Goal: Transaction & Acquisition: Purchase product/service

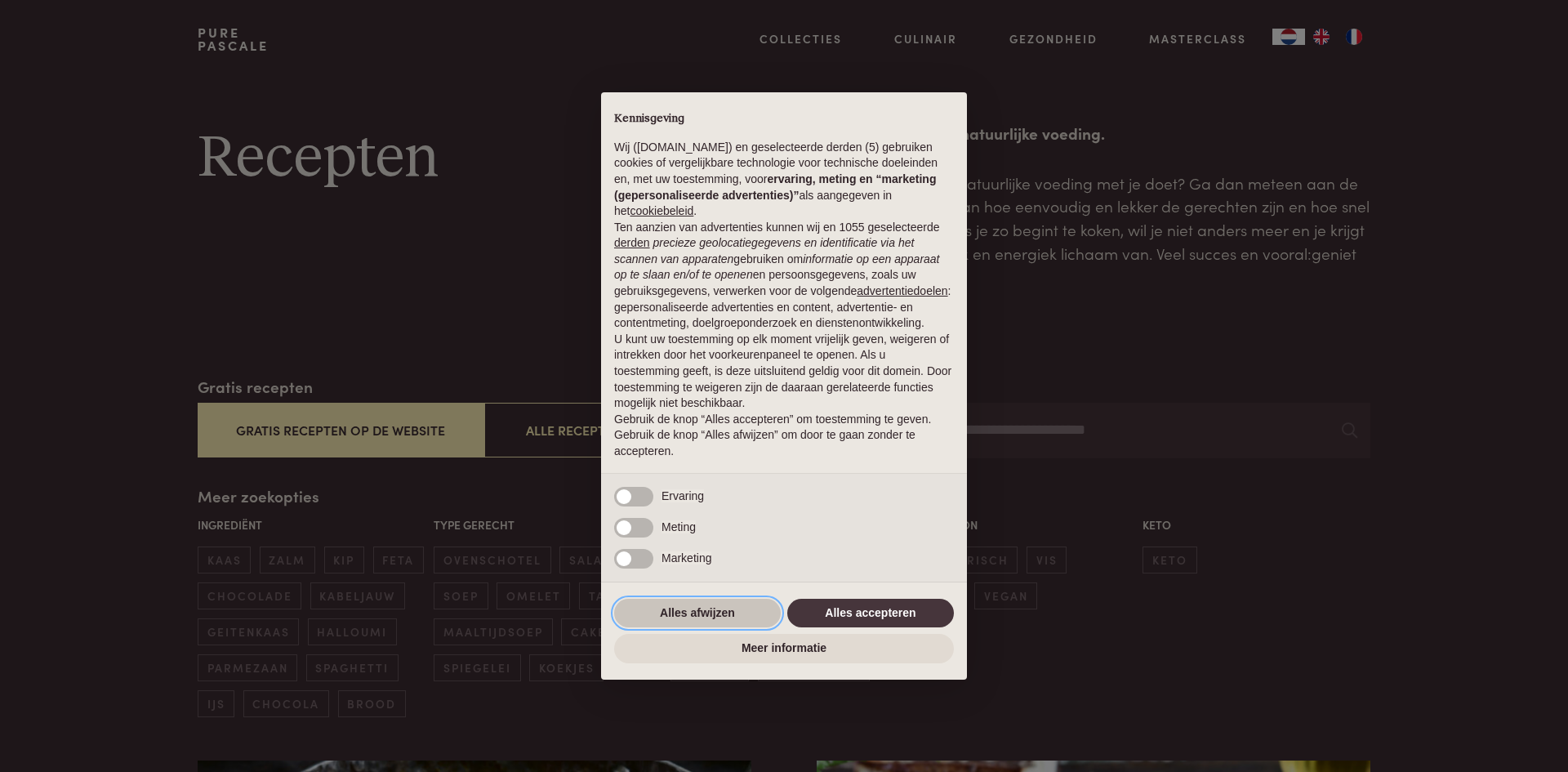
click at [699, 627] on button "Alles afwijzen" at bounding box center [697, 614] width 167 height 29
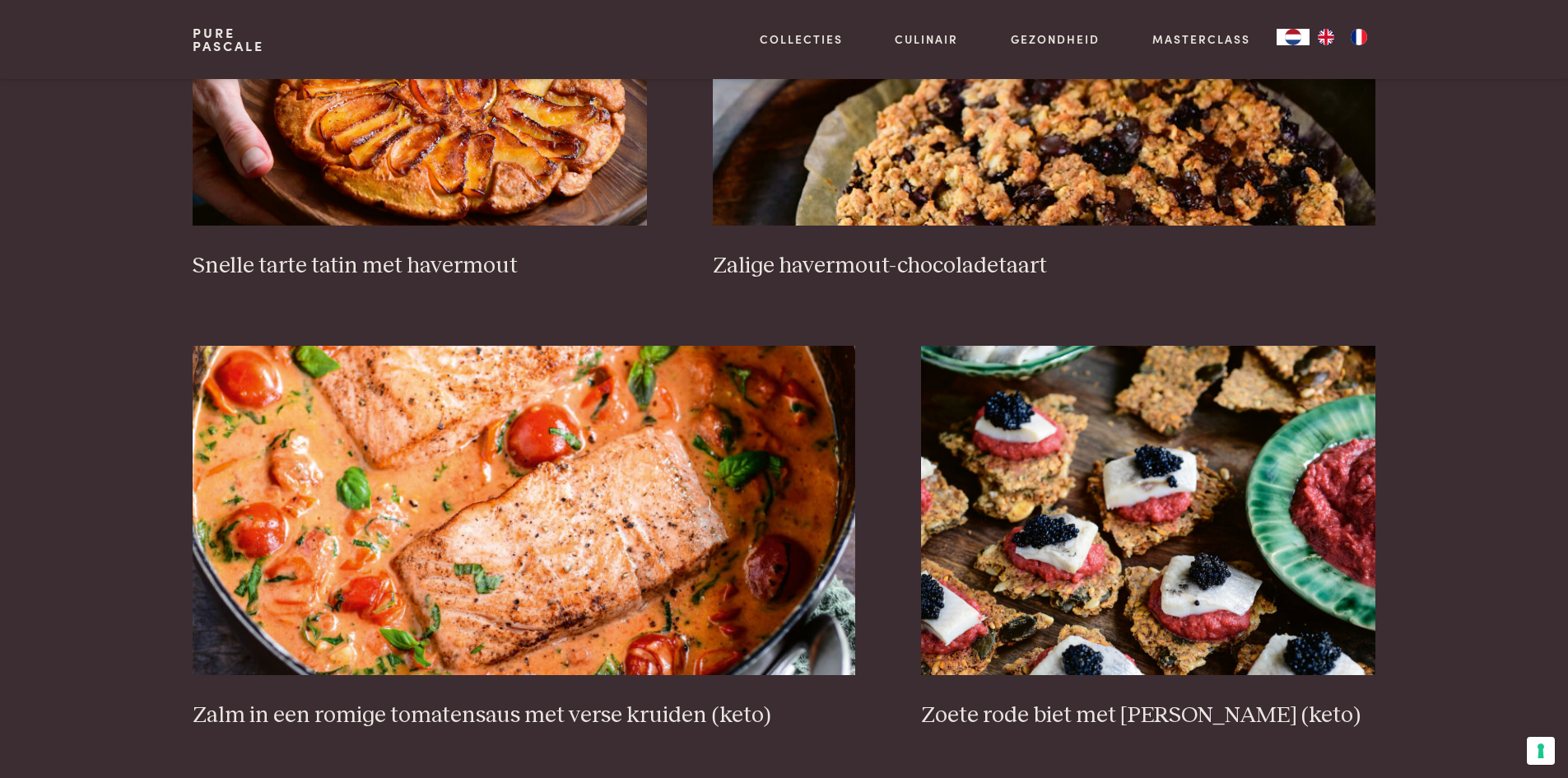
scroll to position [2717, 0]
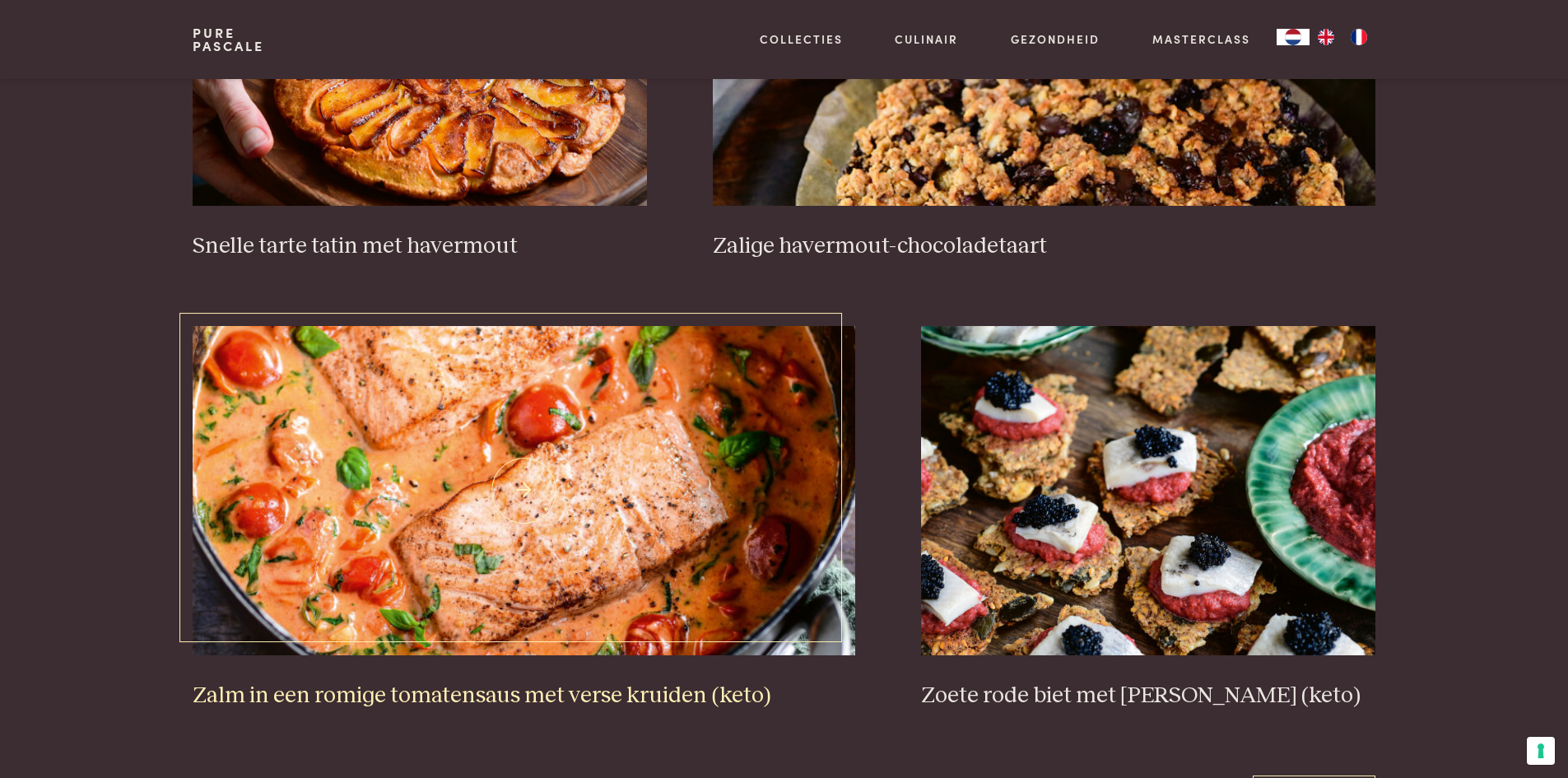
click at [445, 537] on img at bounding box center [524, 490] width 662 height 329
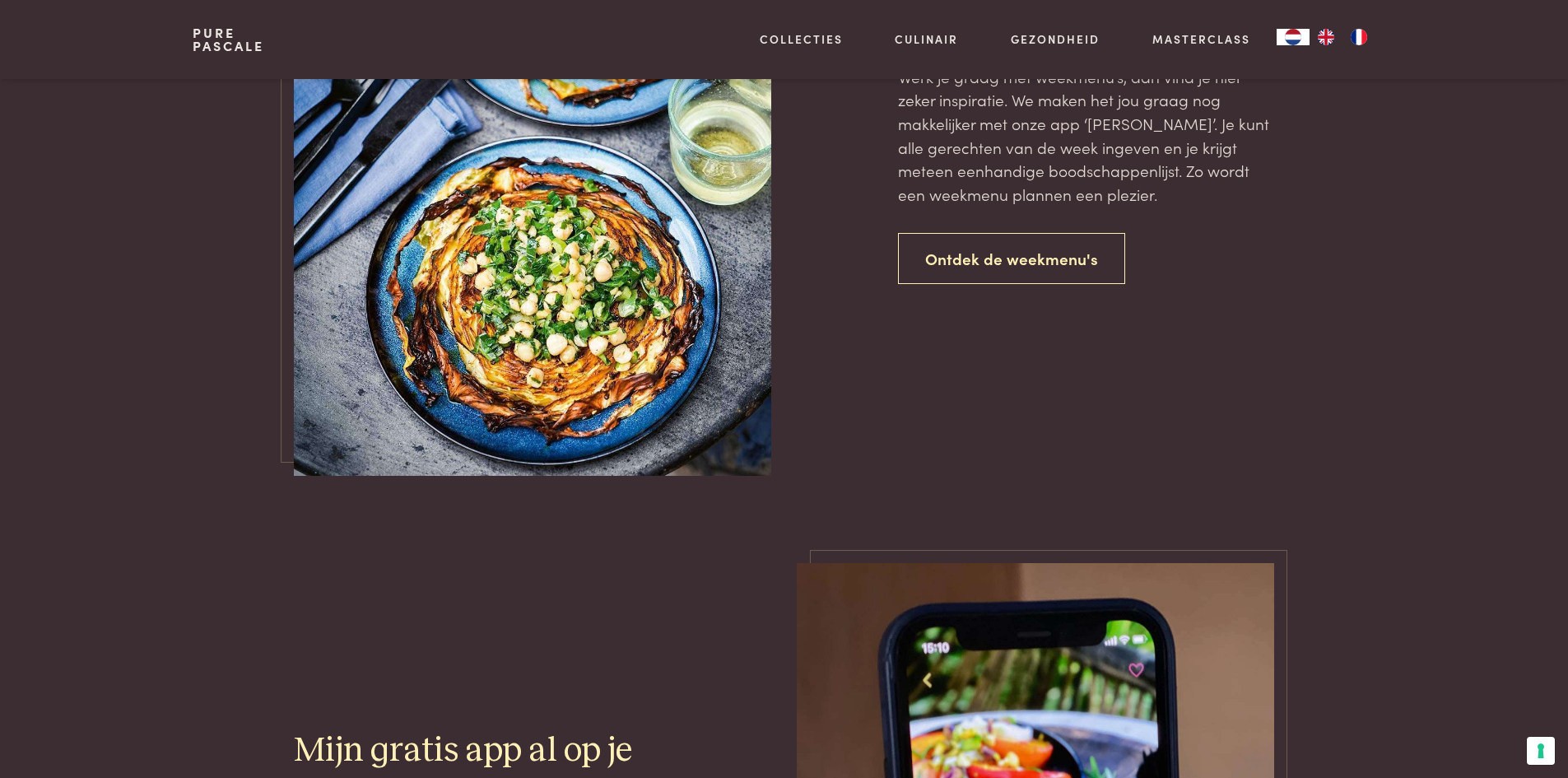
scroll to position [3705, 0]
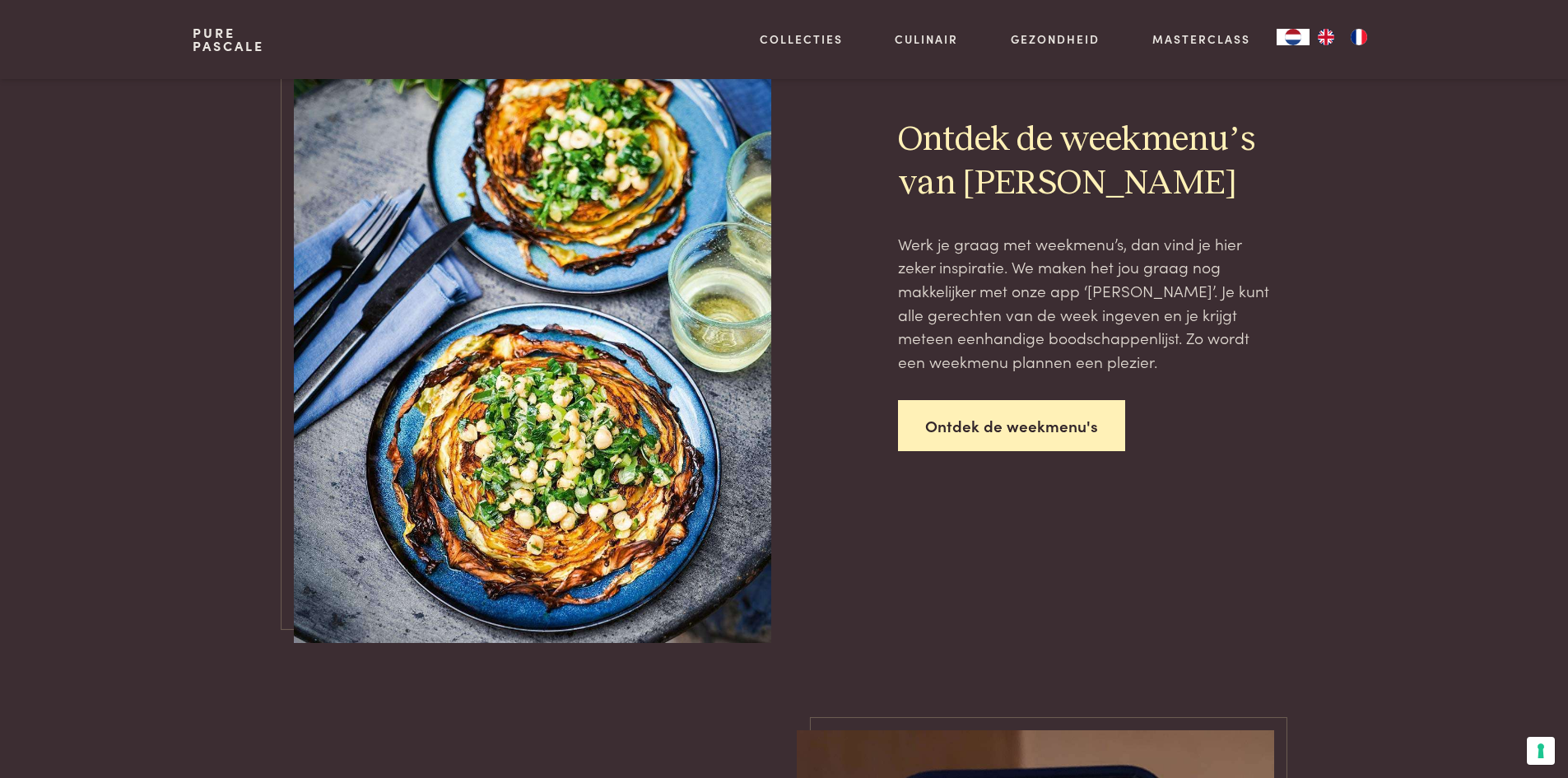
click at [969, 416] on link "Ontdek de weekmenu's" at bounding box center [1011, 426] width 227 height 52
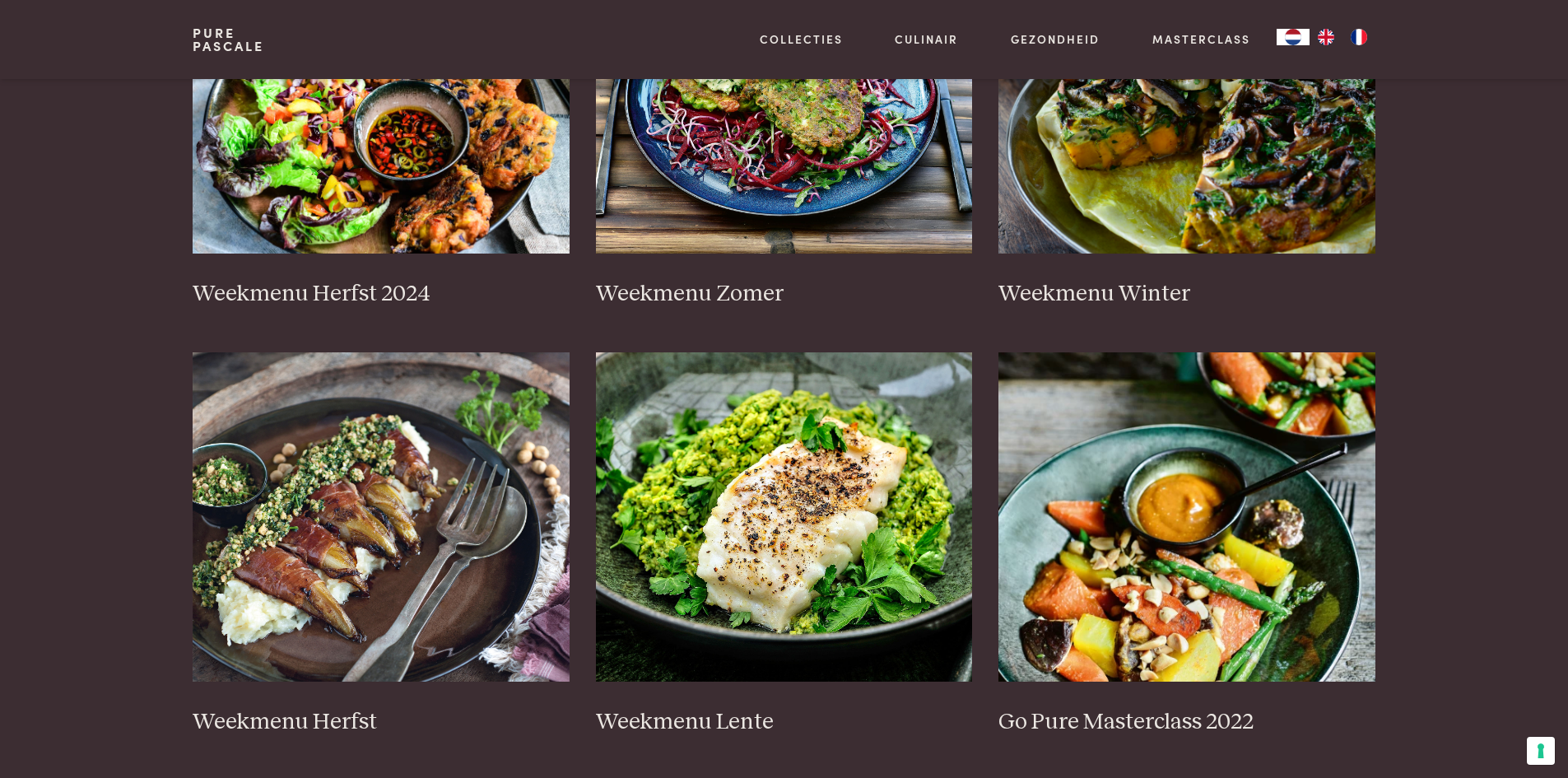
scroll to position [577, 0]
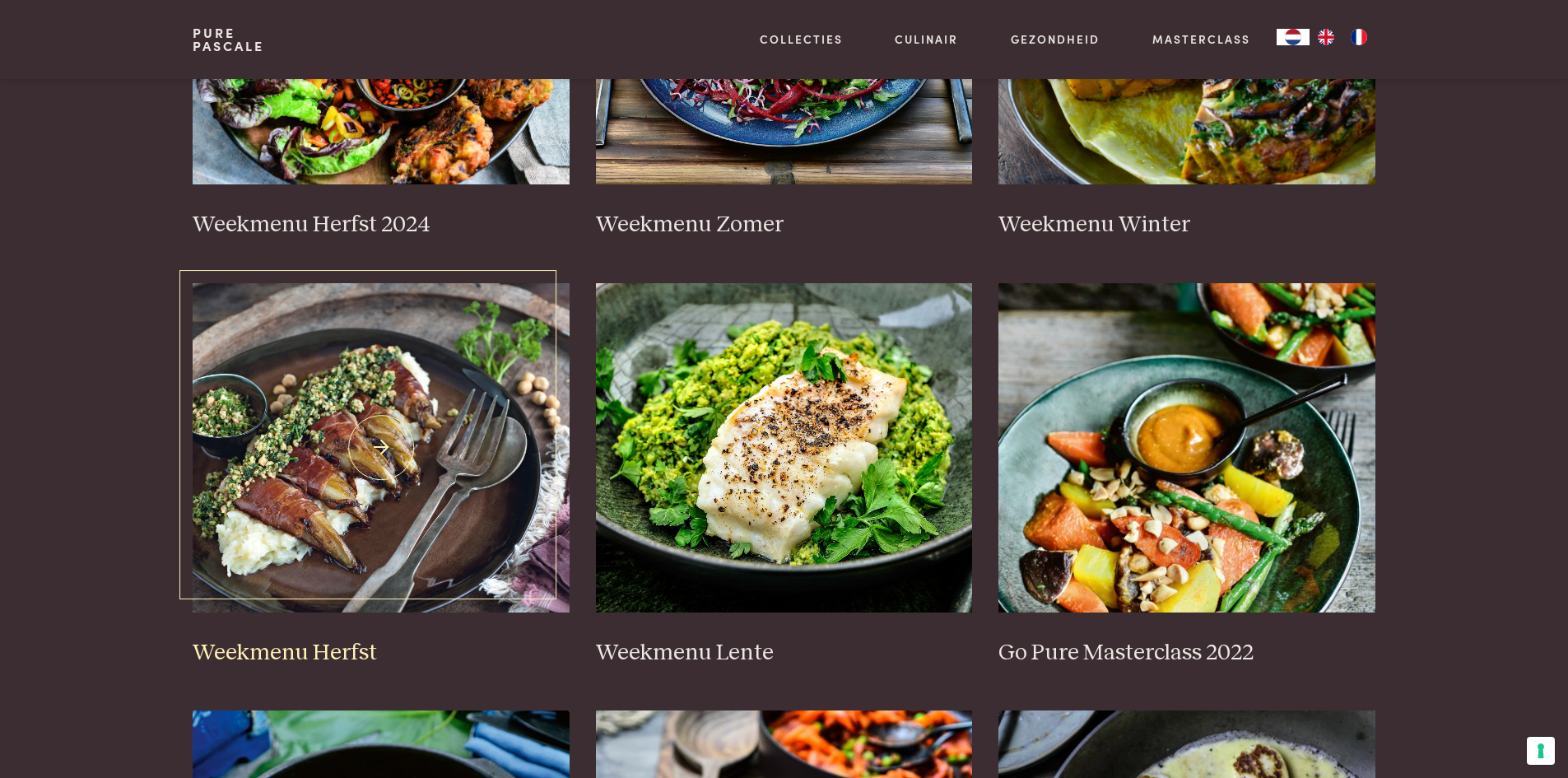
click at [349, 442] on img at bounding box center [381, 447] width 377 height 329
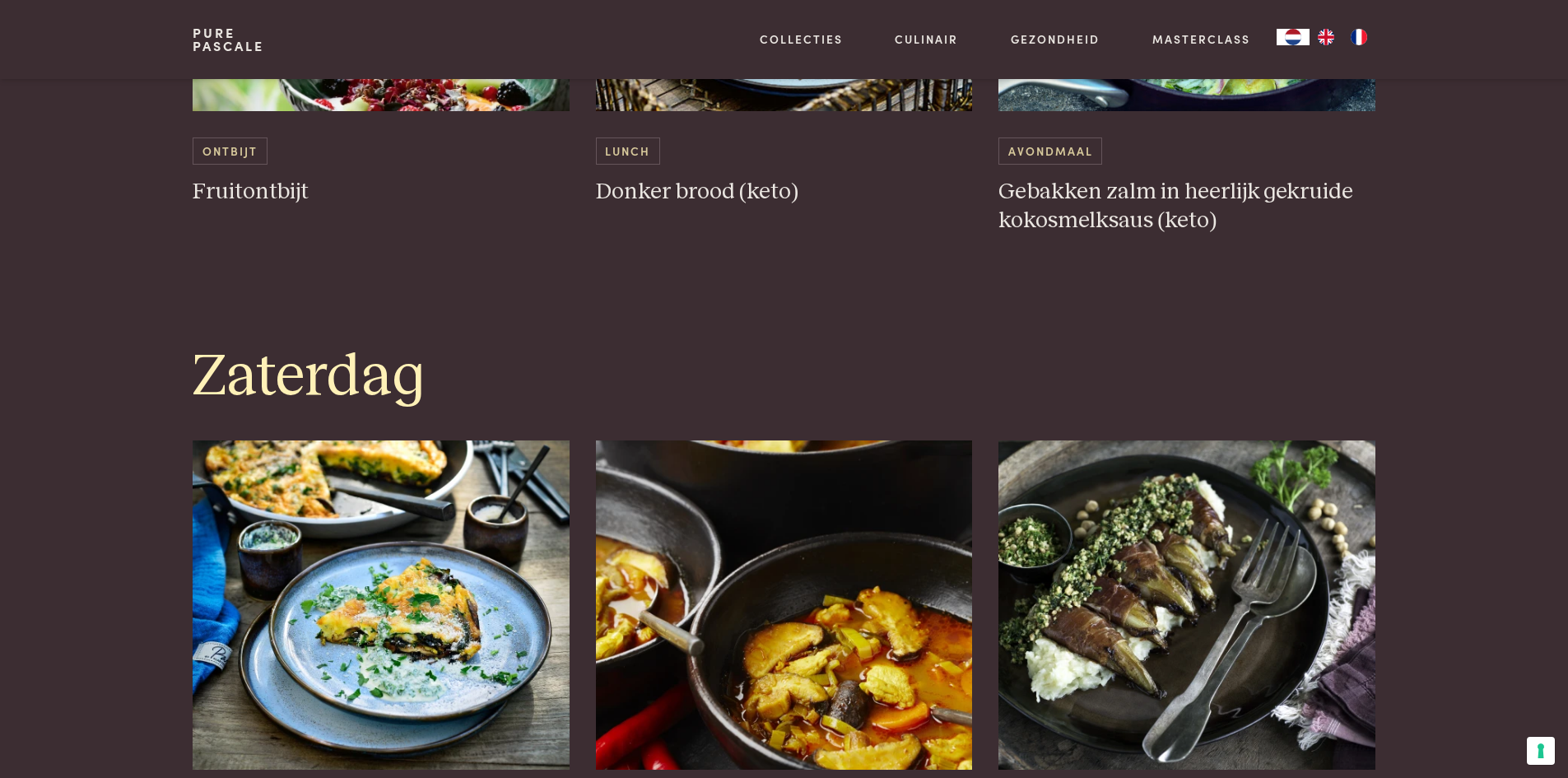
scroll to position [4117, 0]
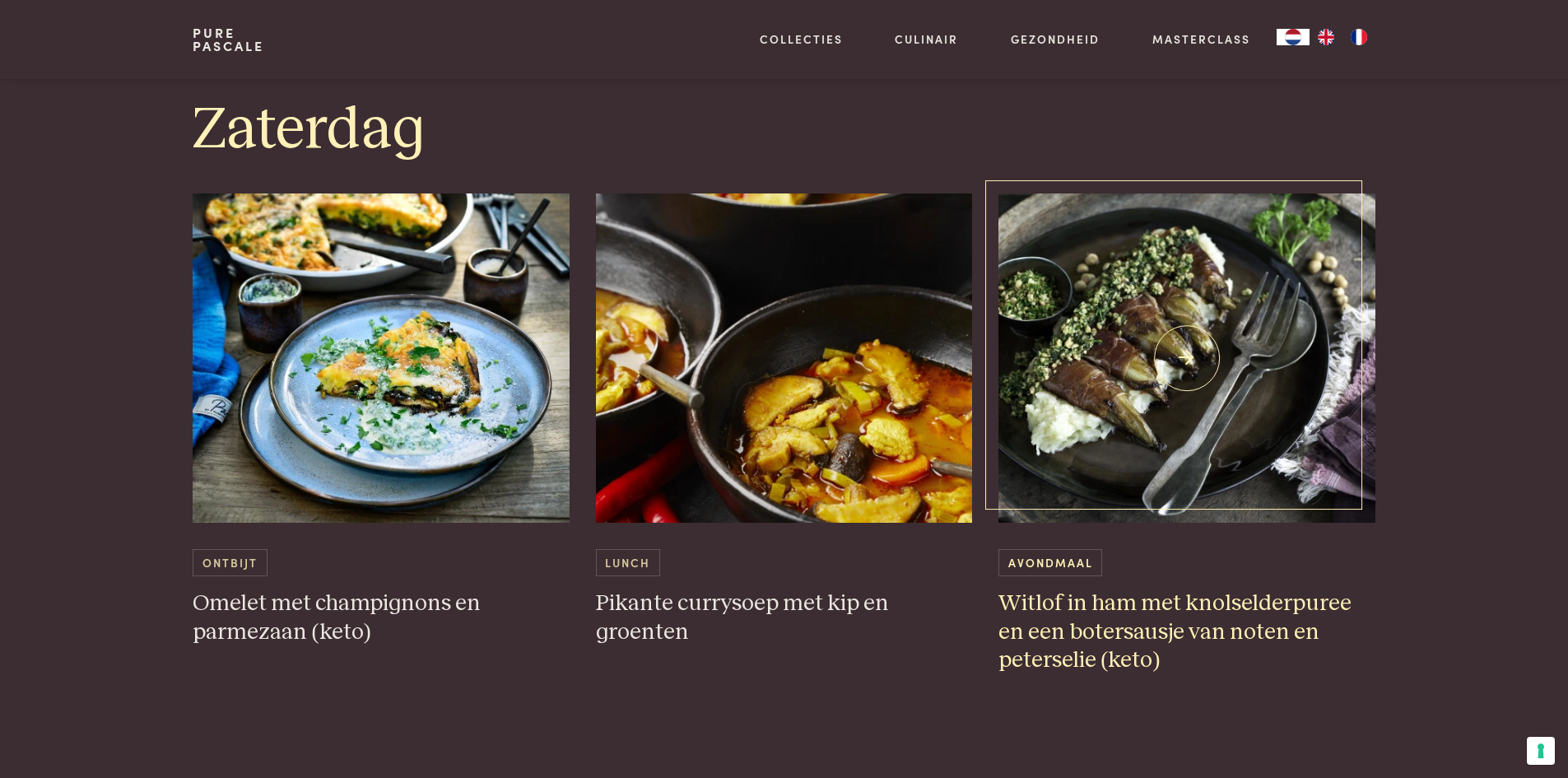
click at [1168, 317] on img at bounding box center [1187, 358] width 377 height 329
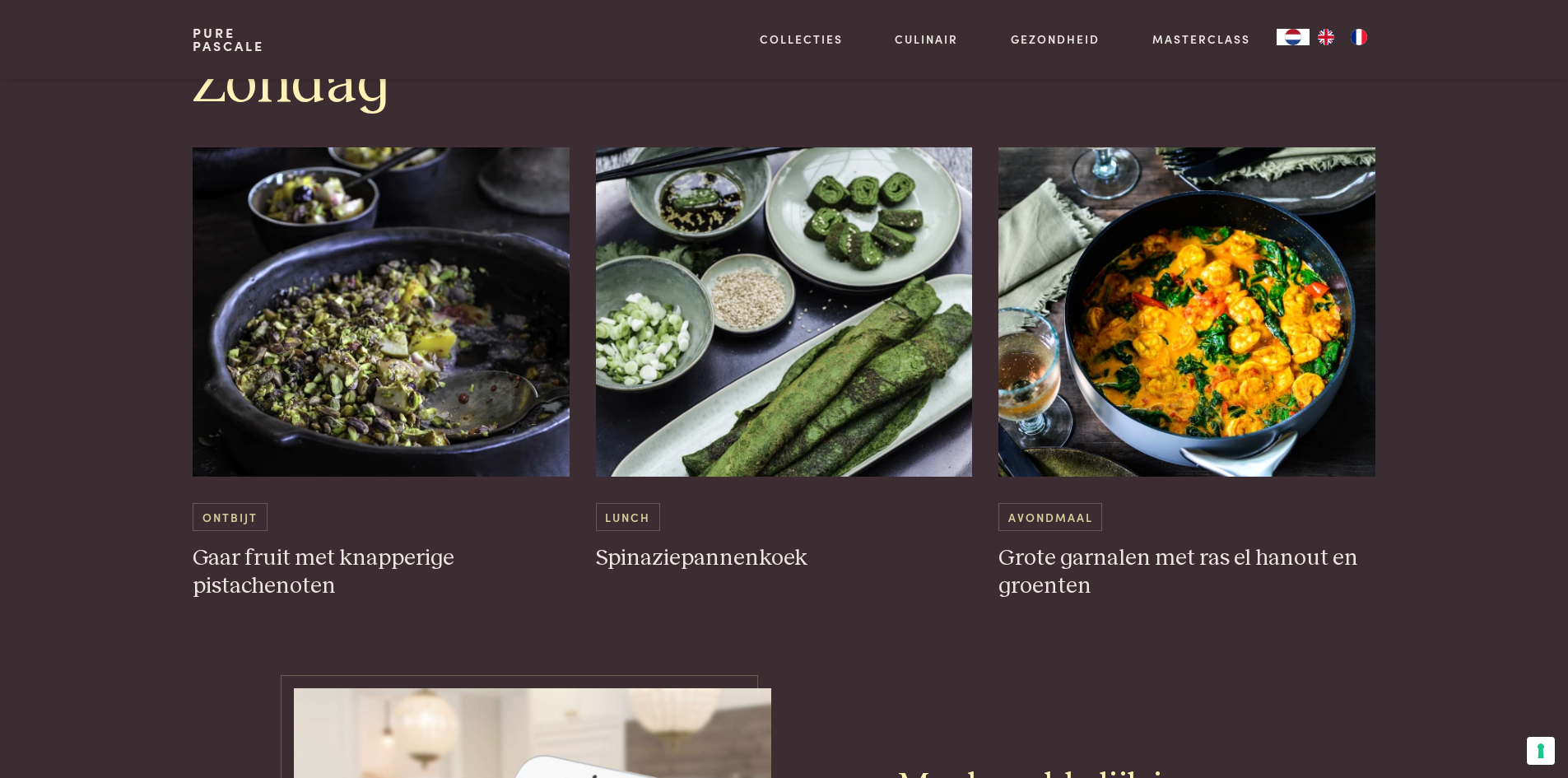
scroll to position [4611, 0]
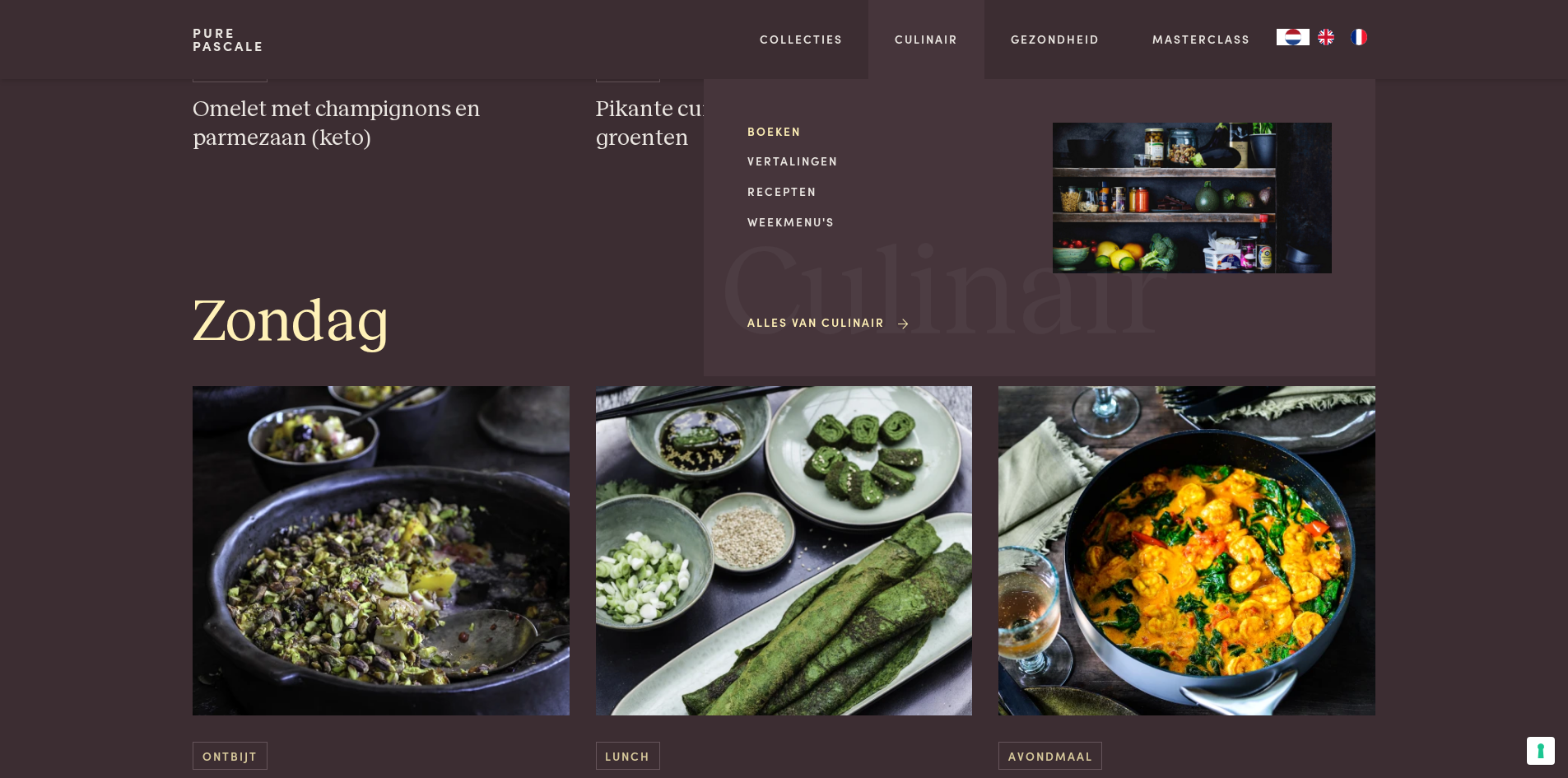
click at [782, 133] on link "Boeken" at bounding box center [887, 131] width 279 height 17
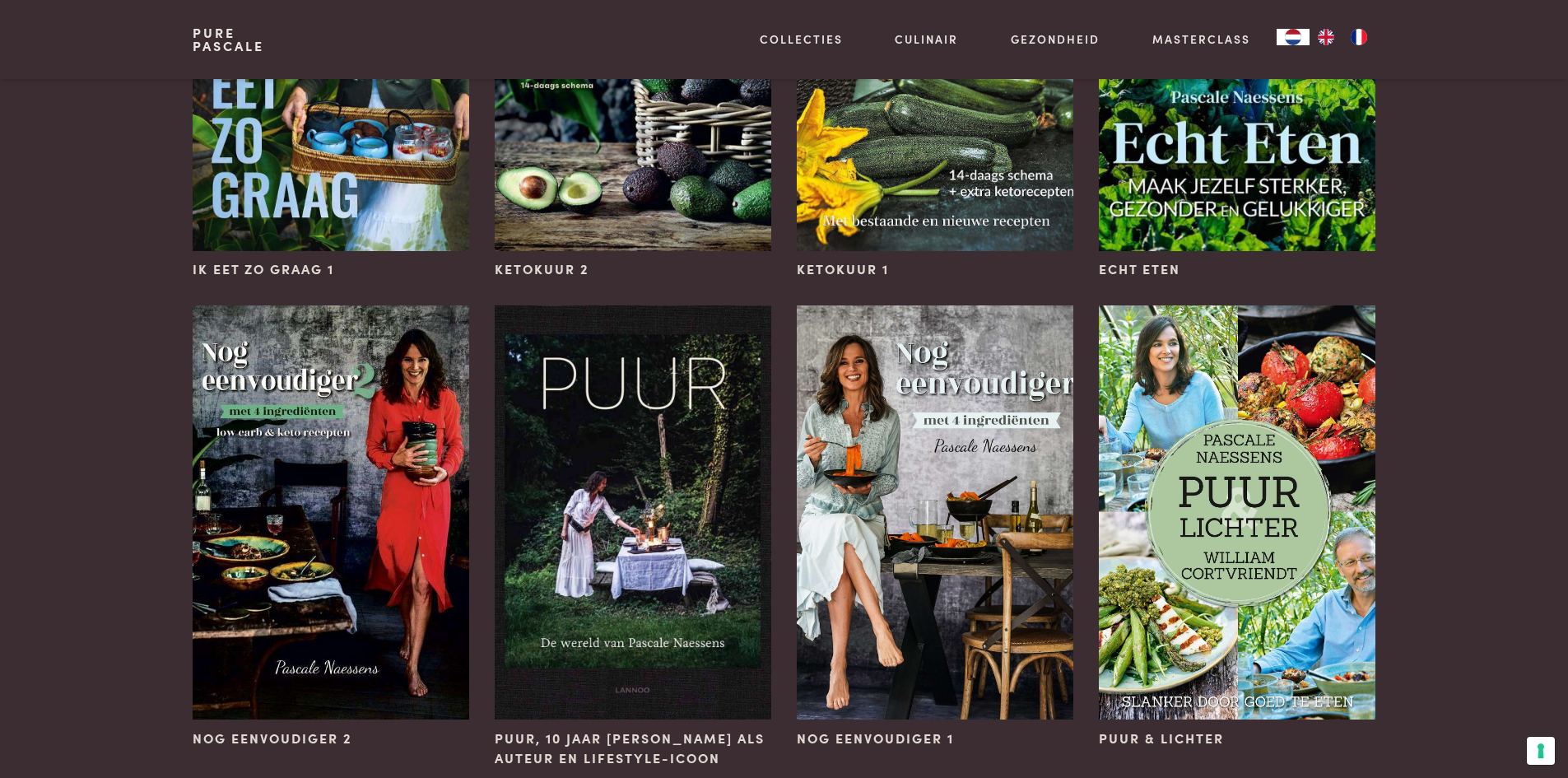
scroll to position [1400, 0]
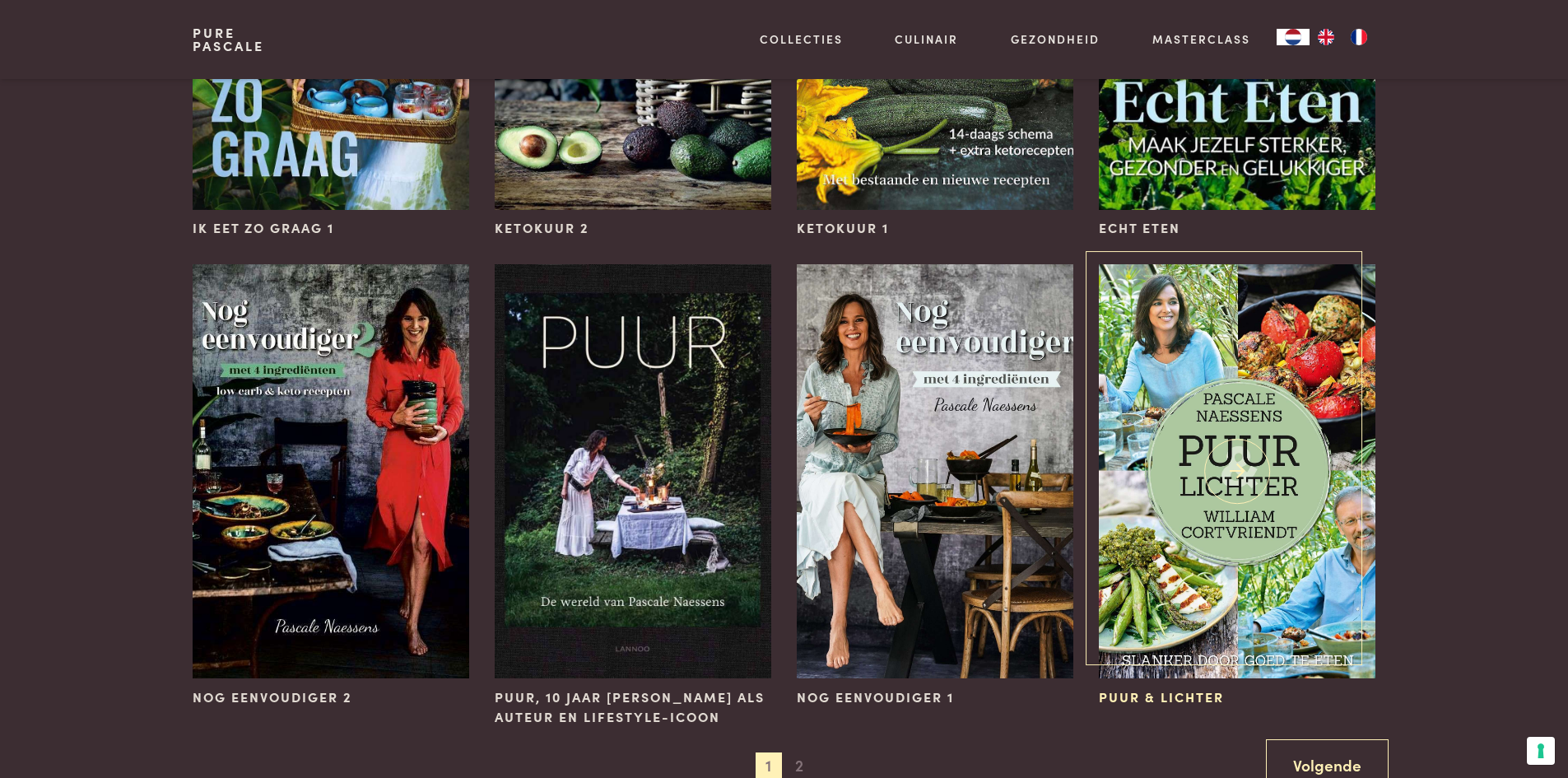
click at [1217, 455] on img at bounding box center [1236, 471] width 275 height 414
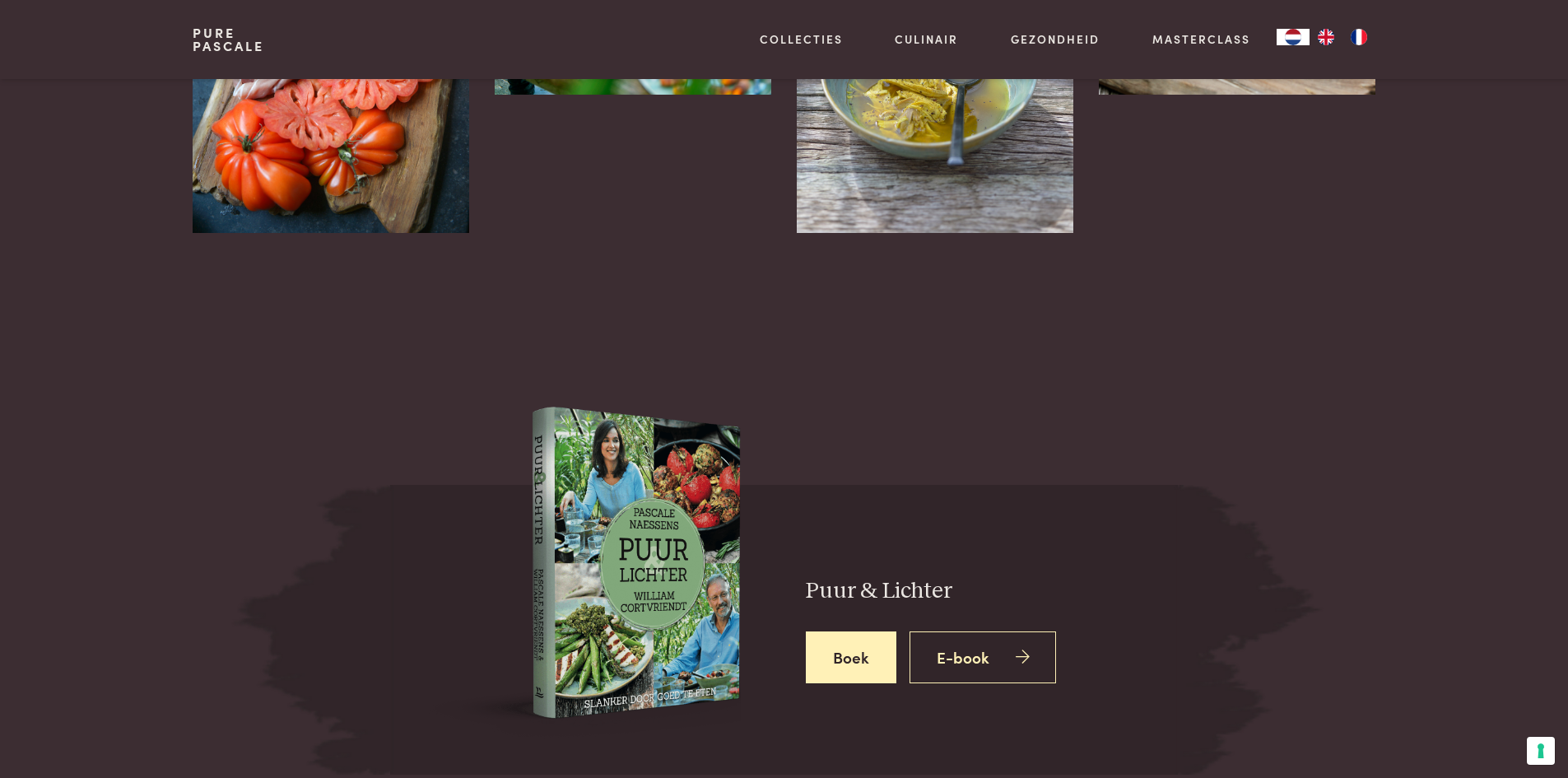
scroll to position [3788, 0]
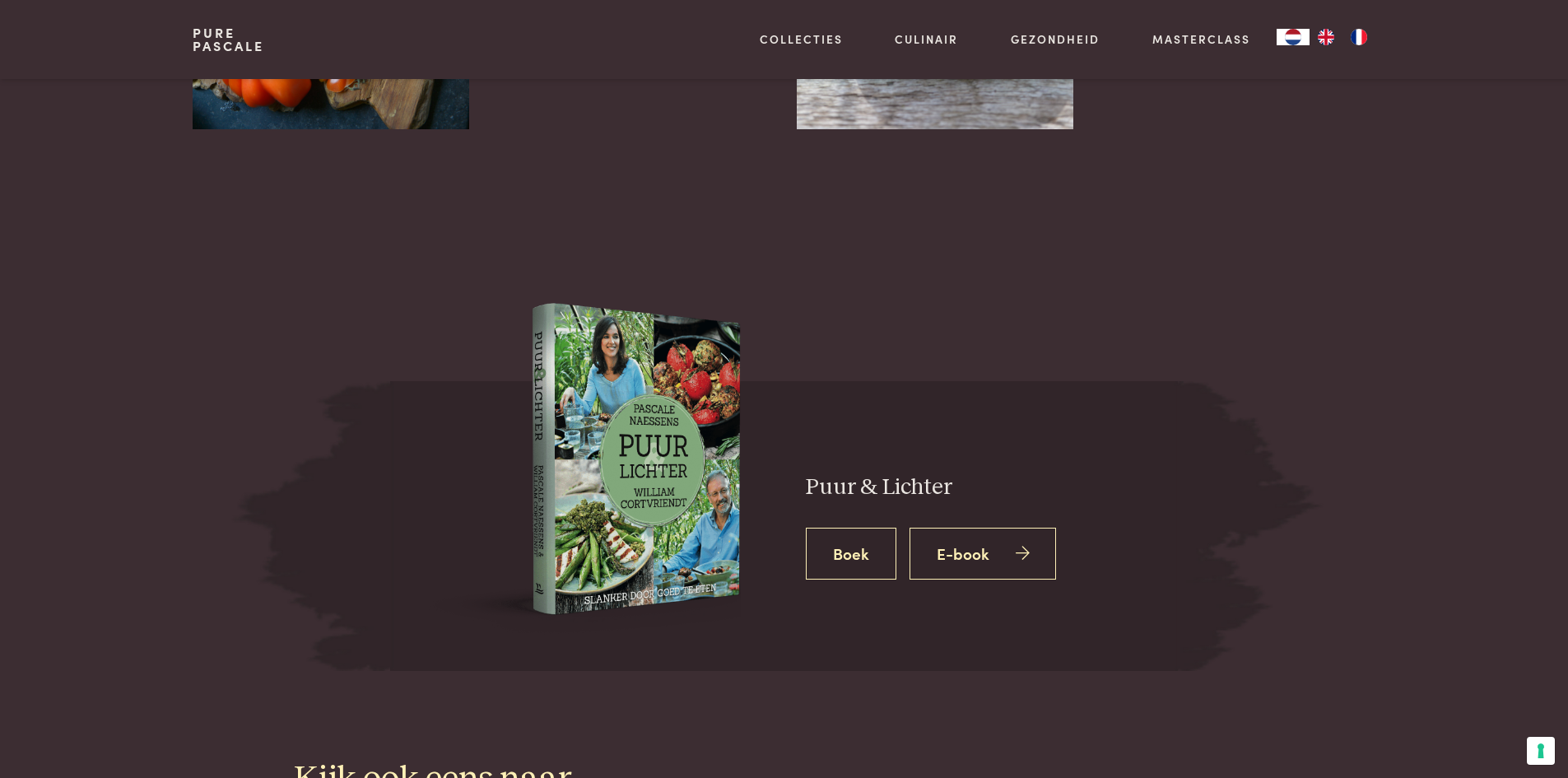
click at [847, 535] on link "Boek" at bounding box center [851, 554] width 91 height 52
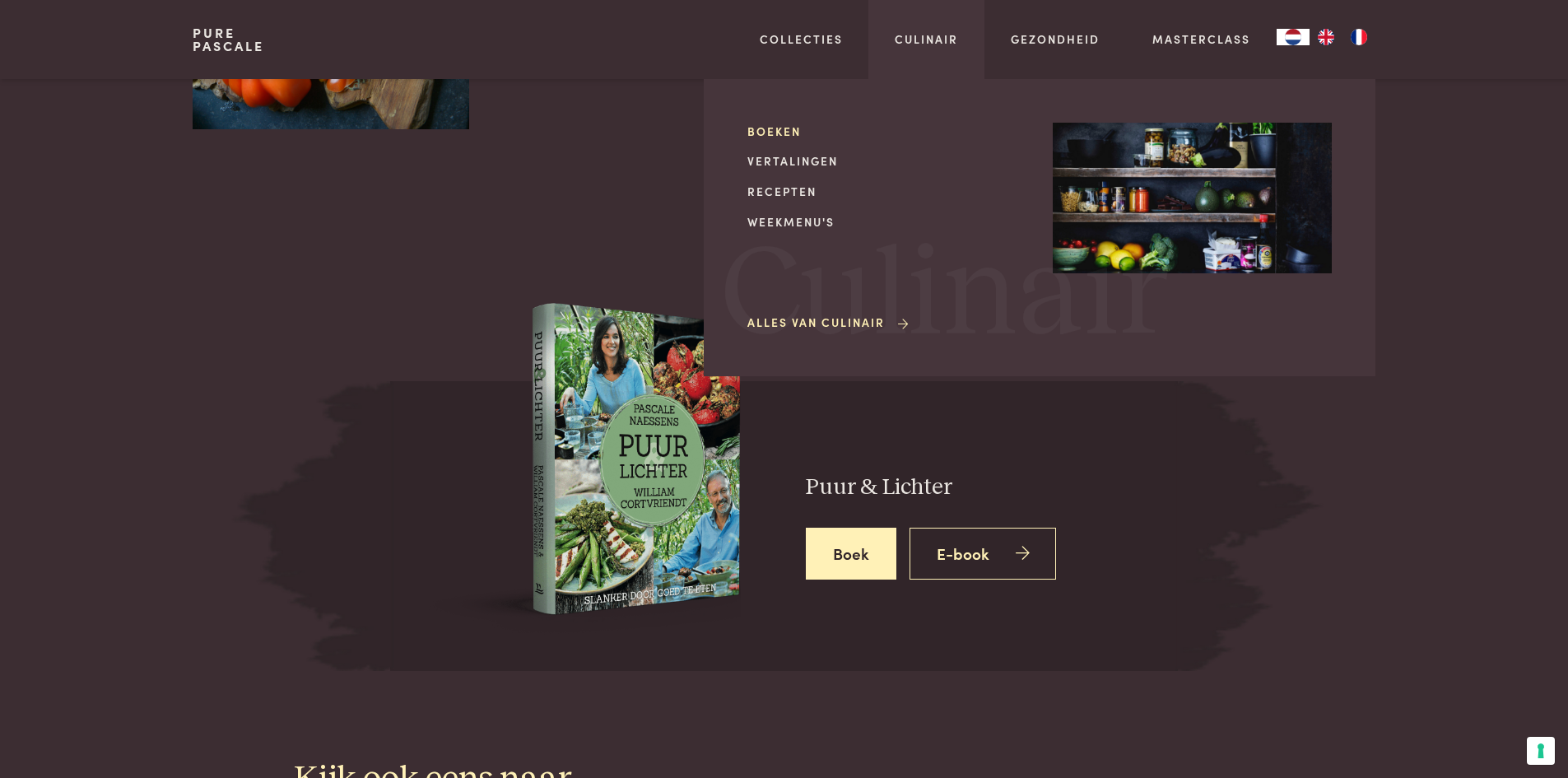
click at [775, 138] on link "Boeken" at bounding box center [887, 131] width 279 height 17
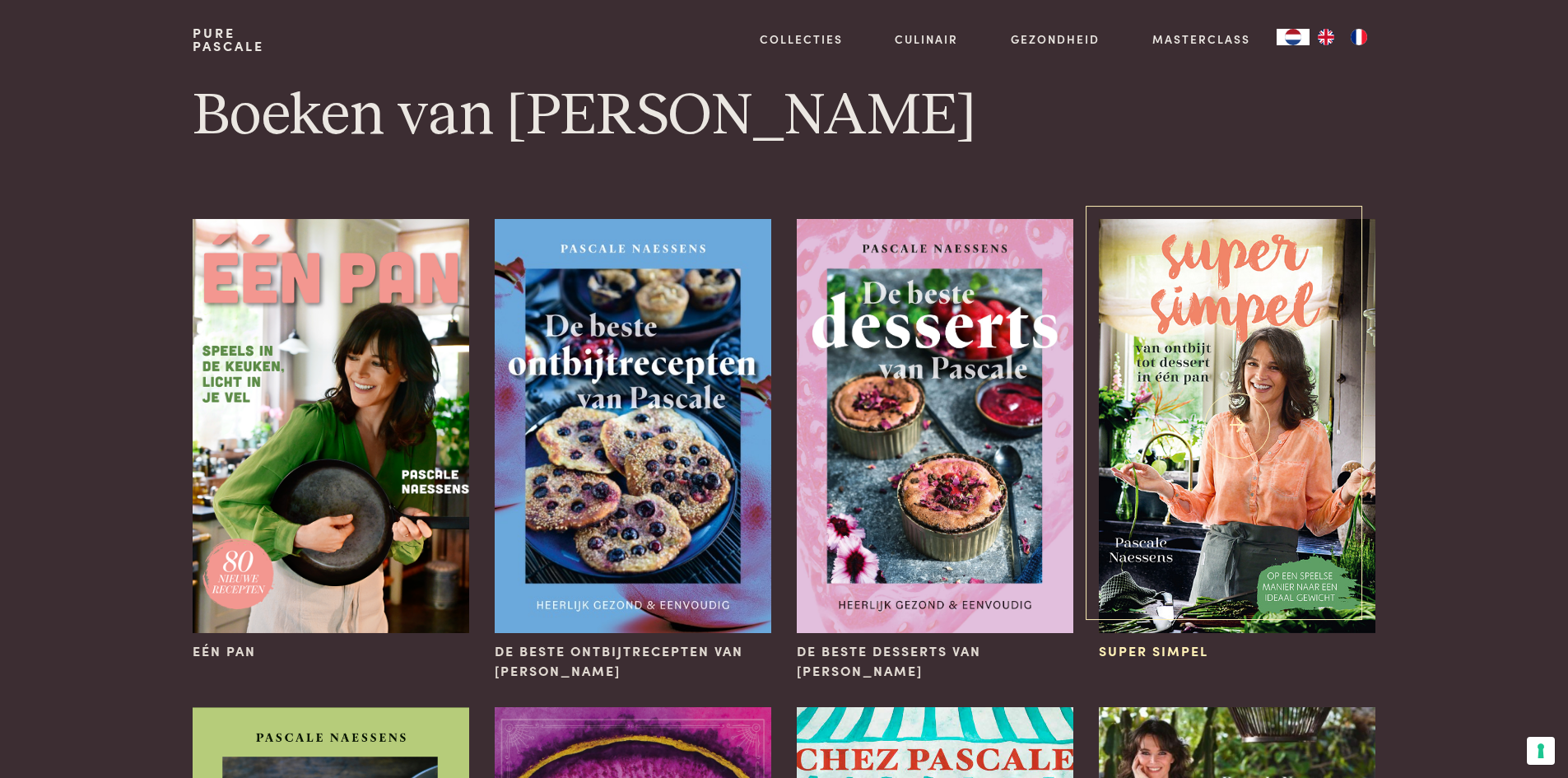
click at [1269, 384] on img at bounding box center [1236, 426] width 275 height 414
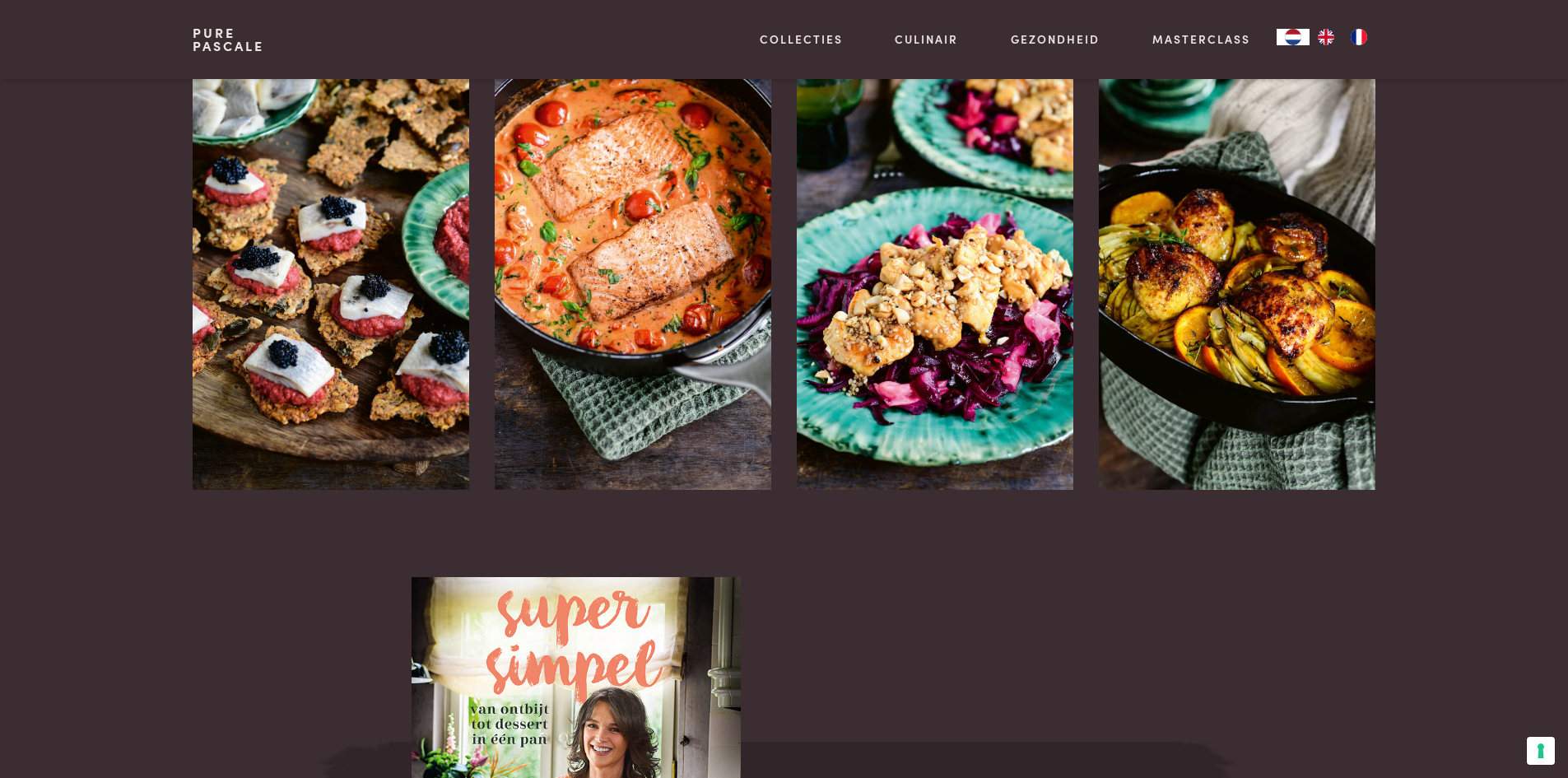
scroll to position [2105, 0]
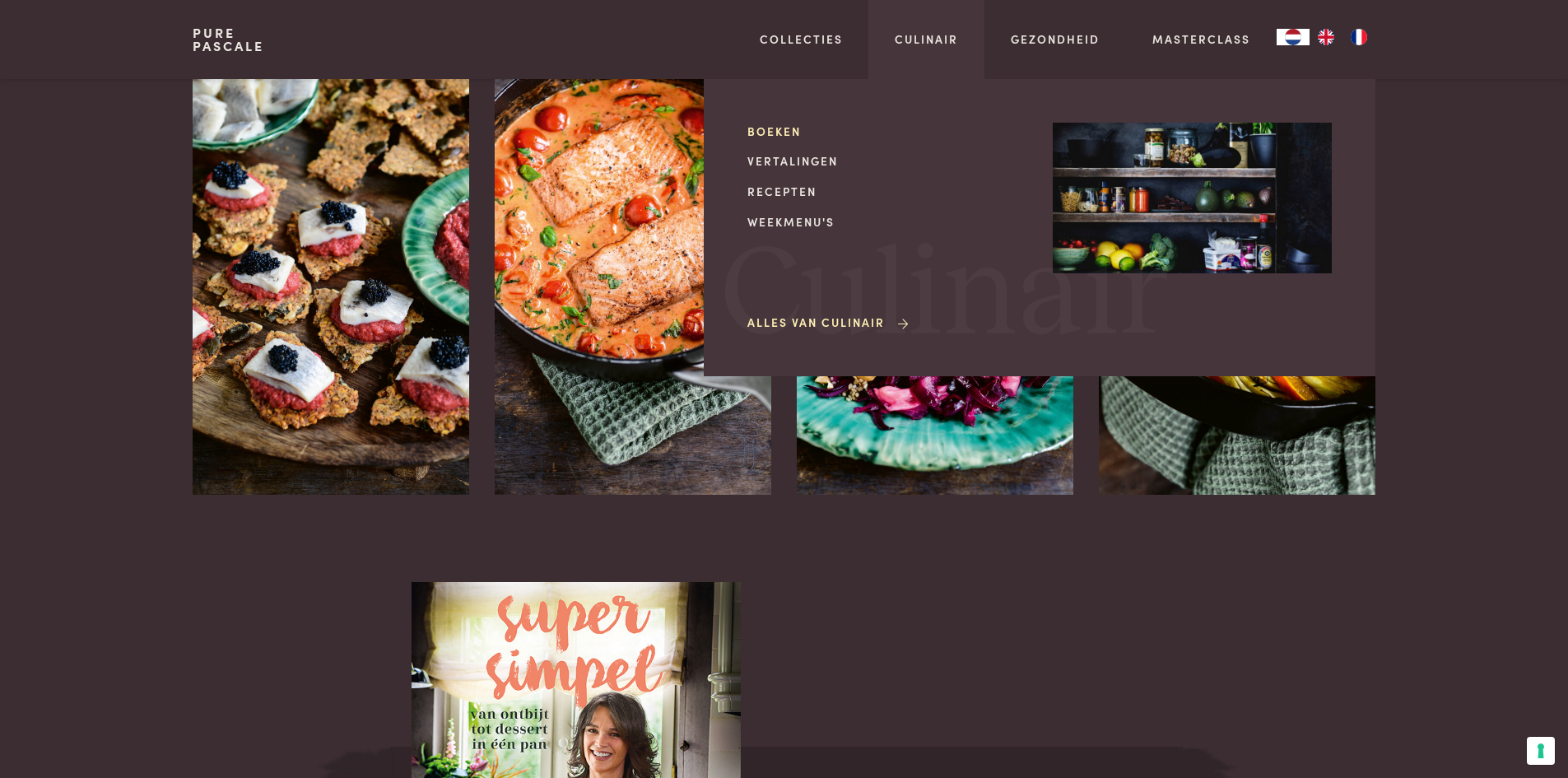
click at [776, 130] on link "Boeken" at bounding box center [887, 131] width 279 height 17
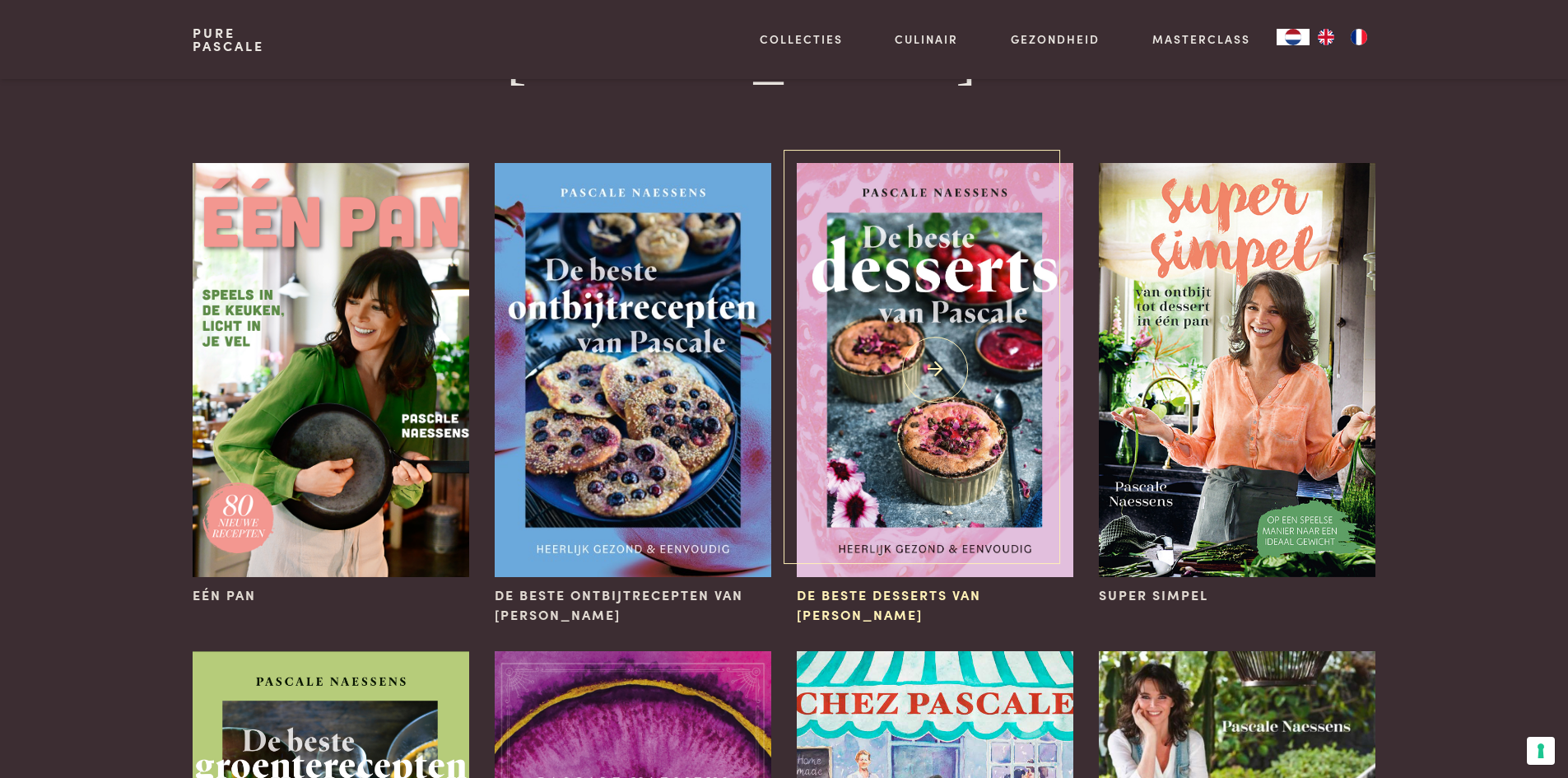
scroll to position [83, 0]
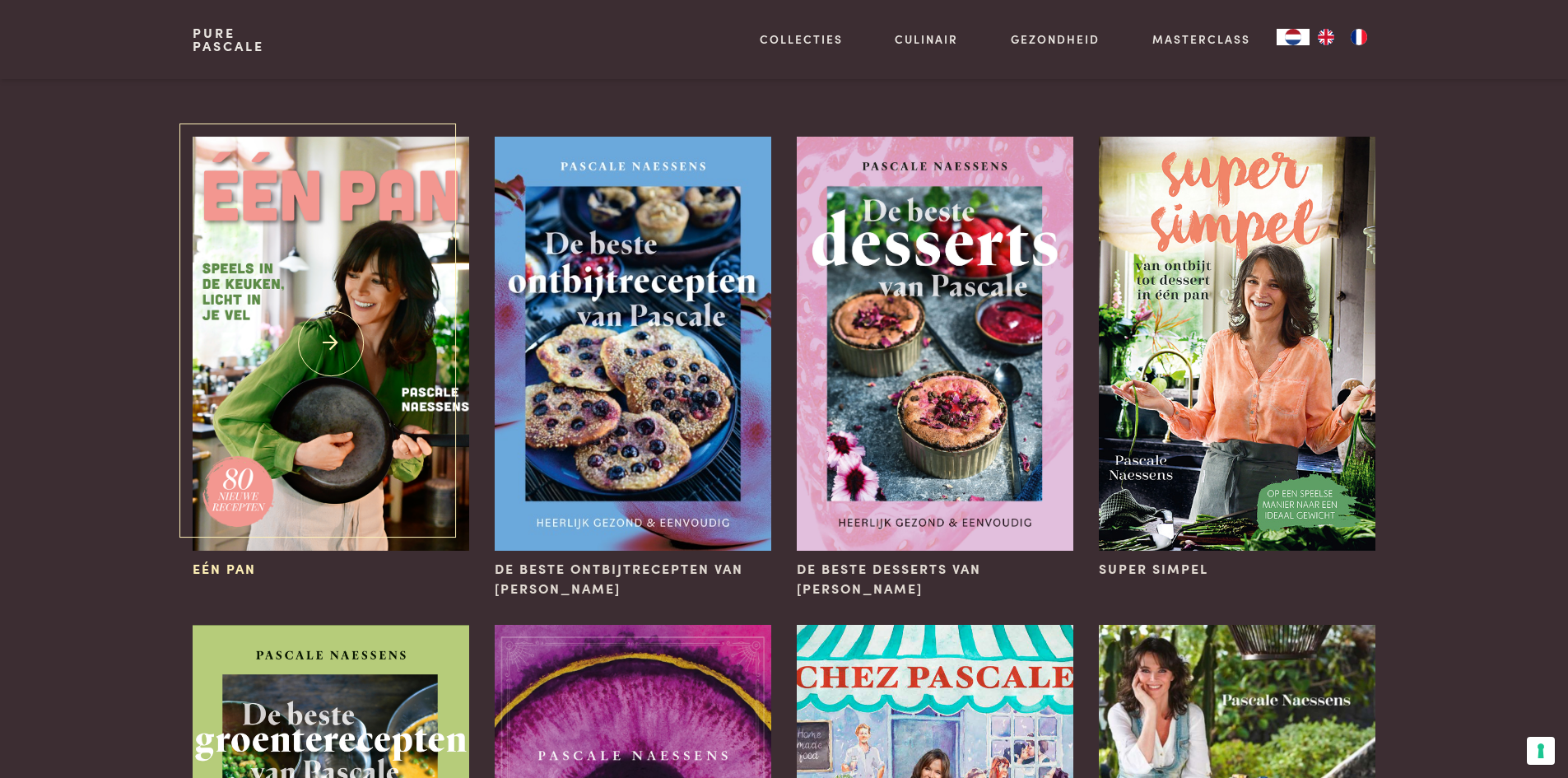
click at [399, 335] on img at bounding box center [331, 344] width 275 height 414
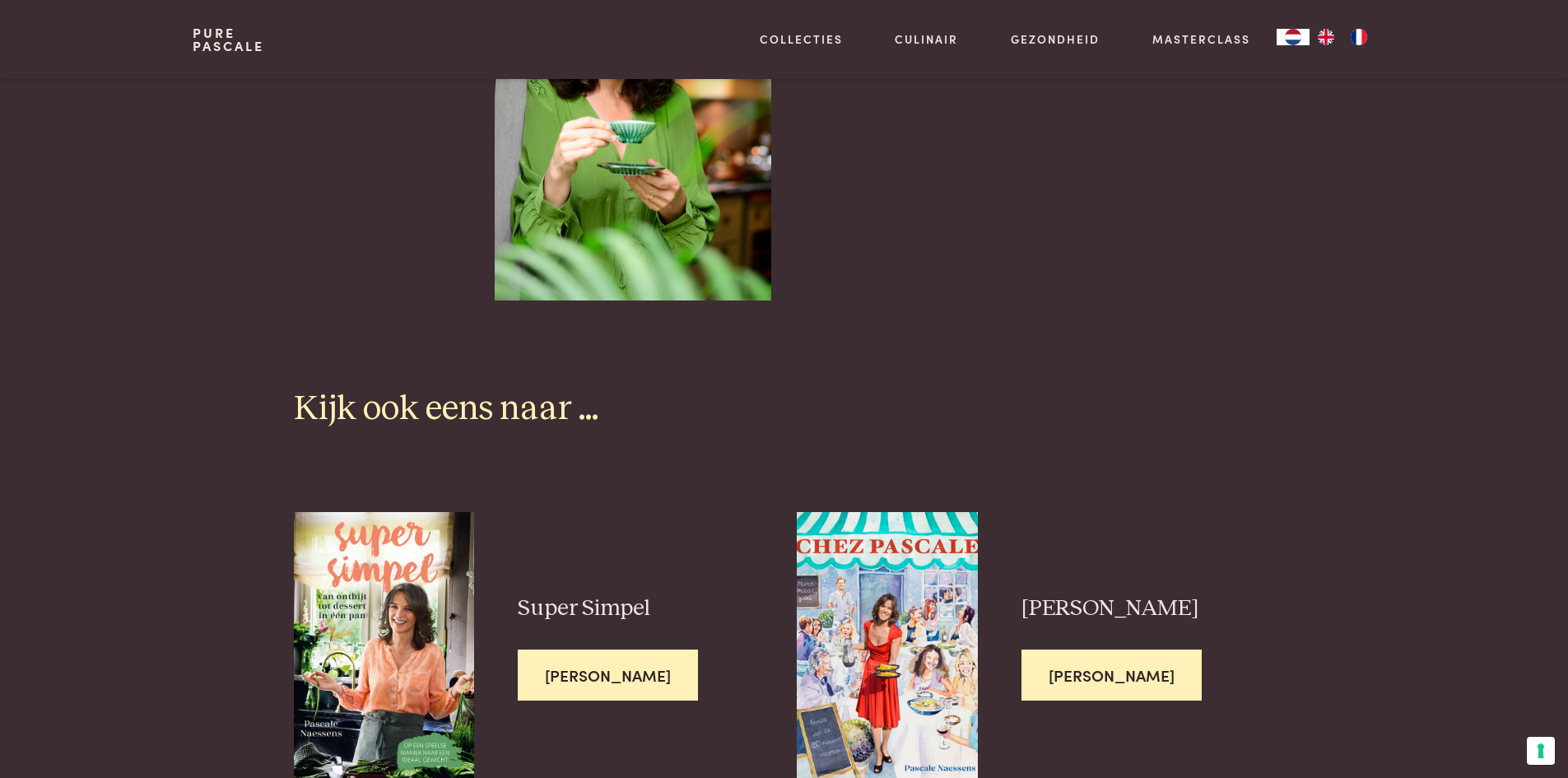
scroll to position [4117, 0]
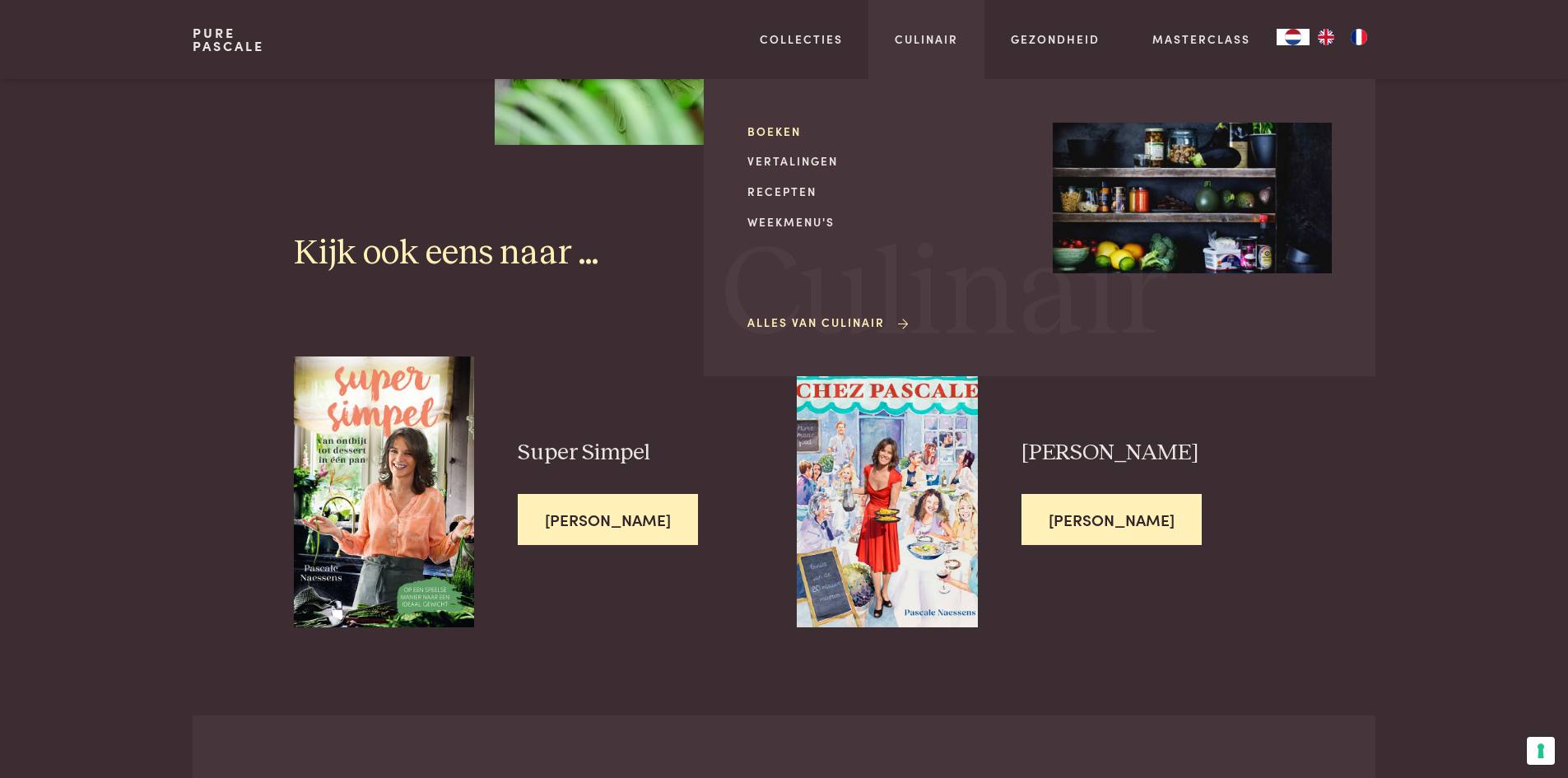
click at [769, 133] on link "Boeken" at bounding box center [887, 131] width 279 height 17
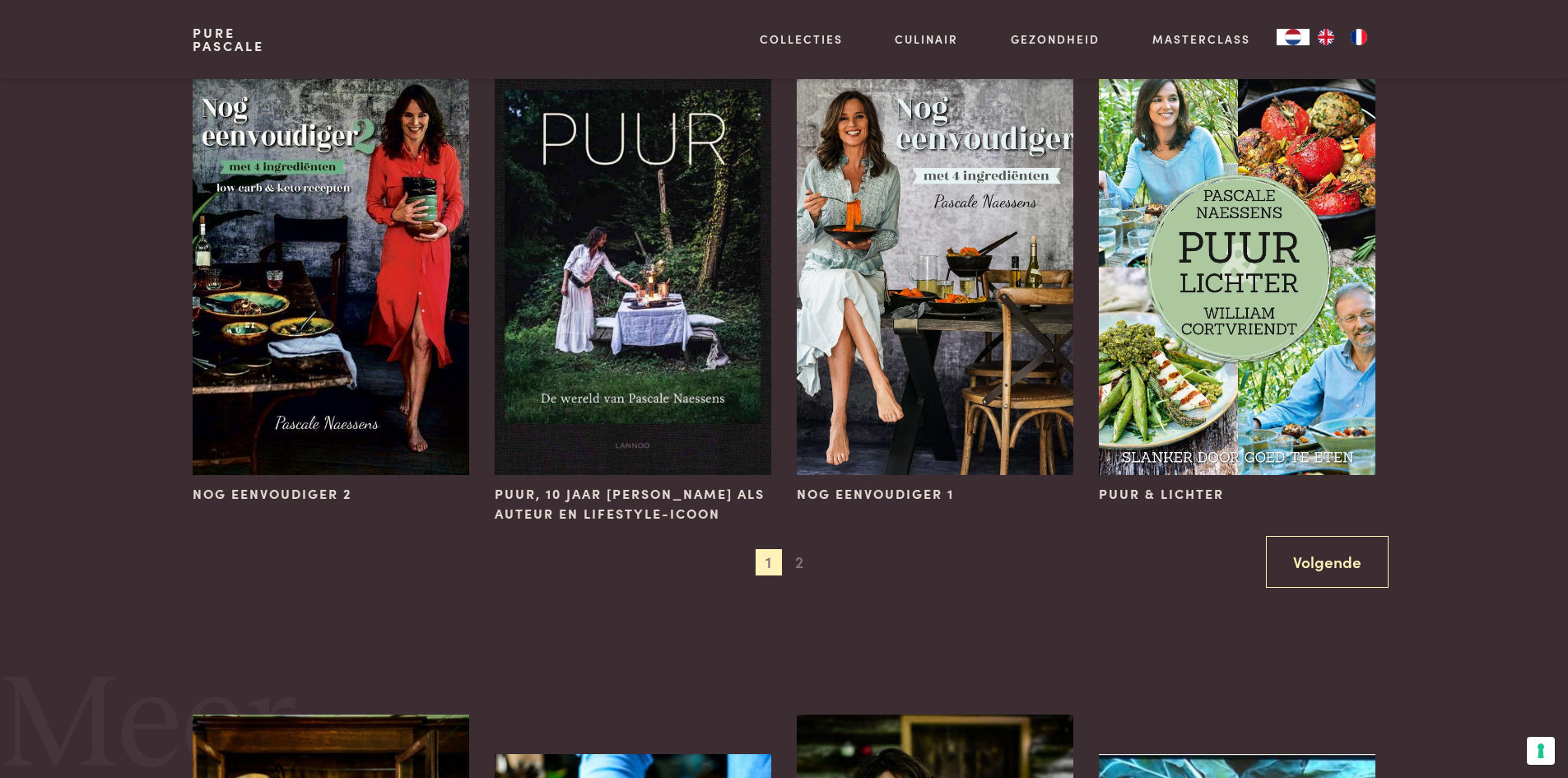
scroll to position [1647, 0]
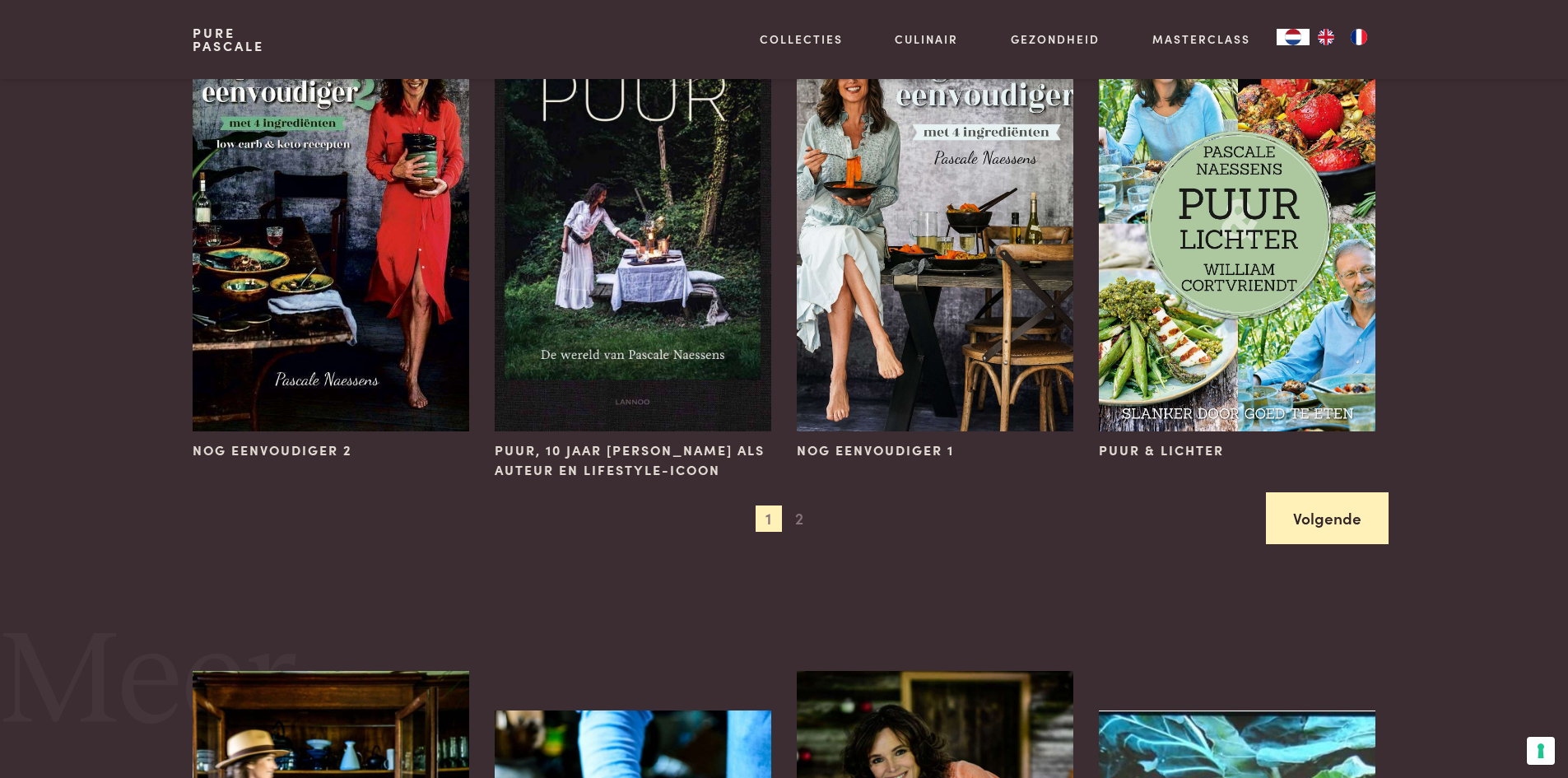
click at [1332, 515] on link "Volgende" at bounding box center [1327, 518] width 123 height 52
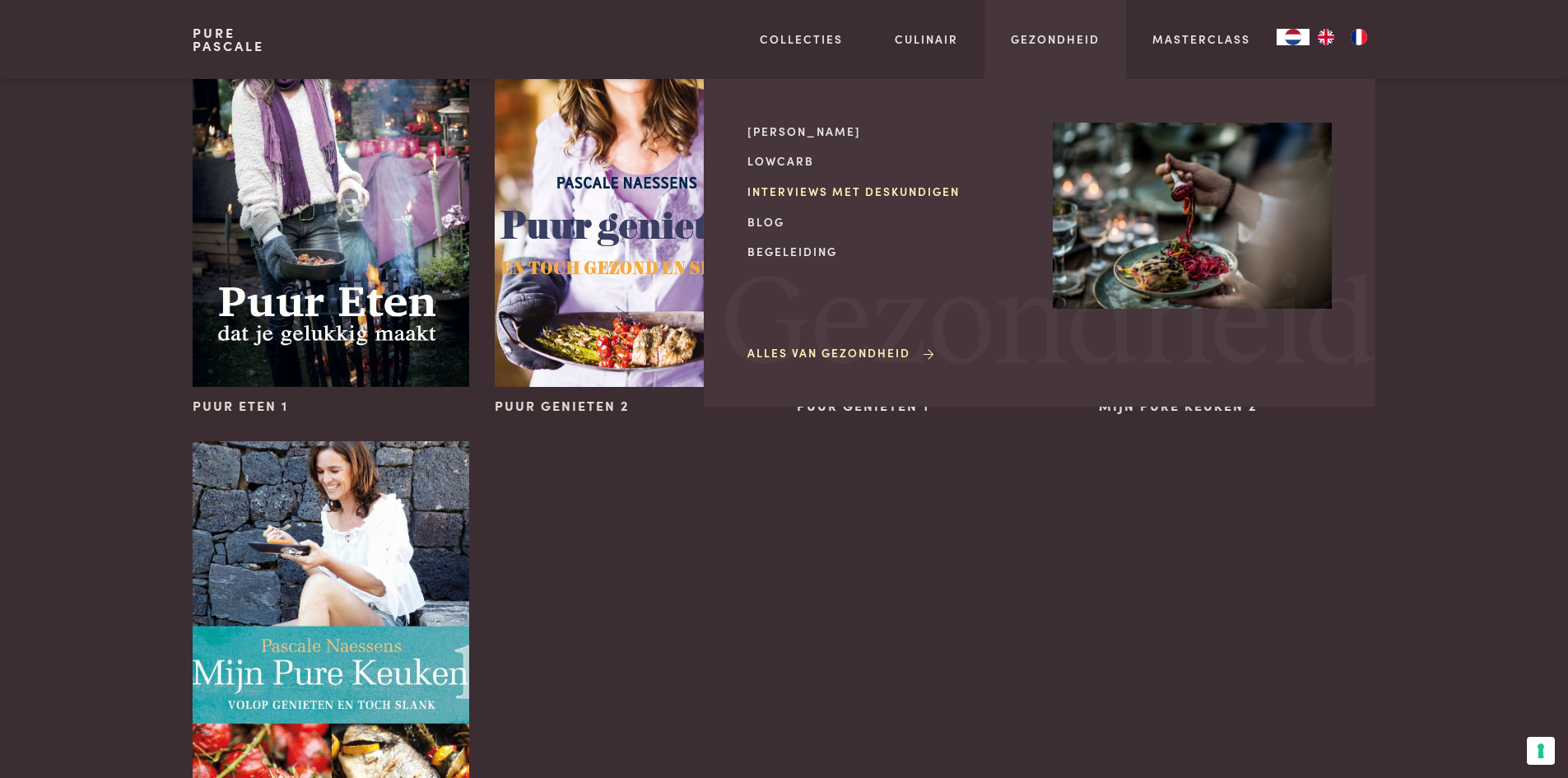
scroll to position [906, 0]
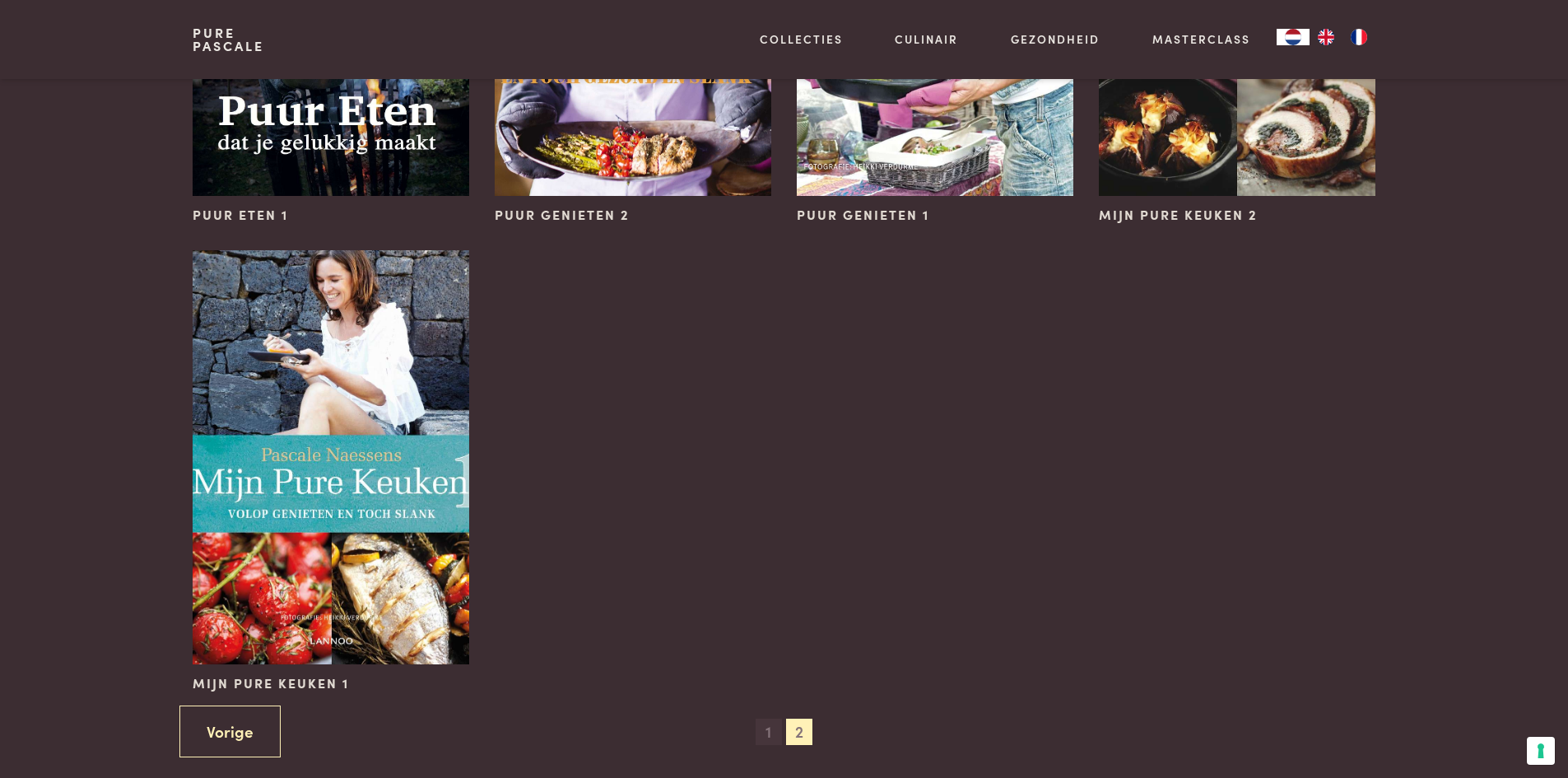
click at [772, 733] on span "1" at bounding box center [769, 732] width 26 height 26
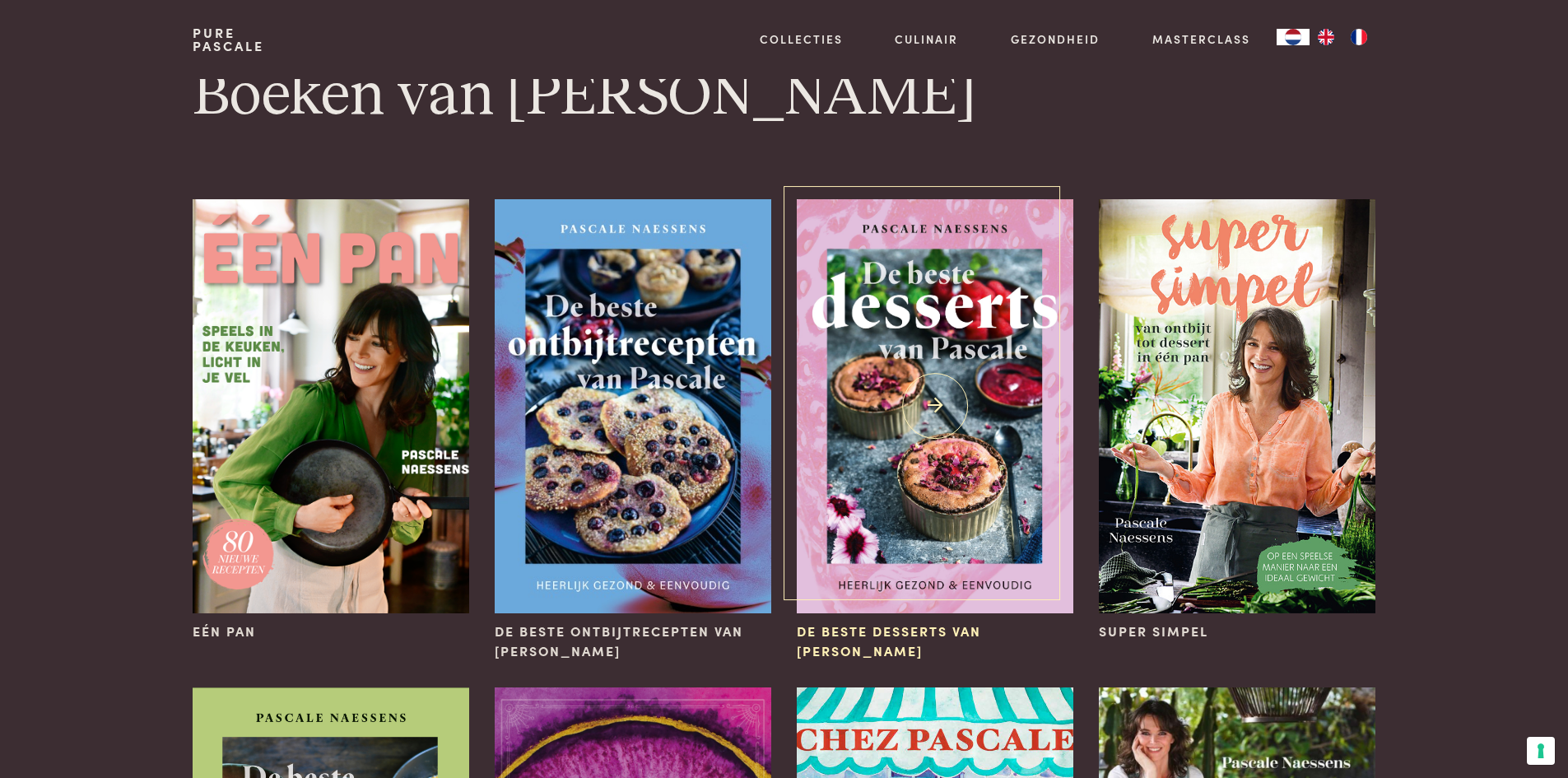
scroll to position [0, 0]
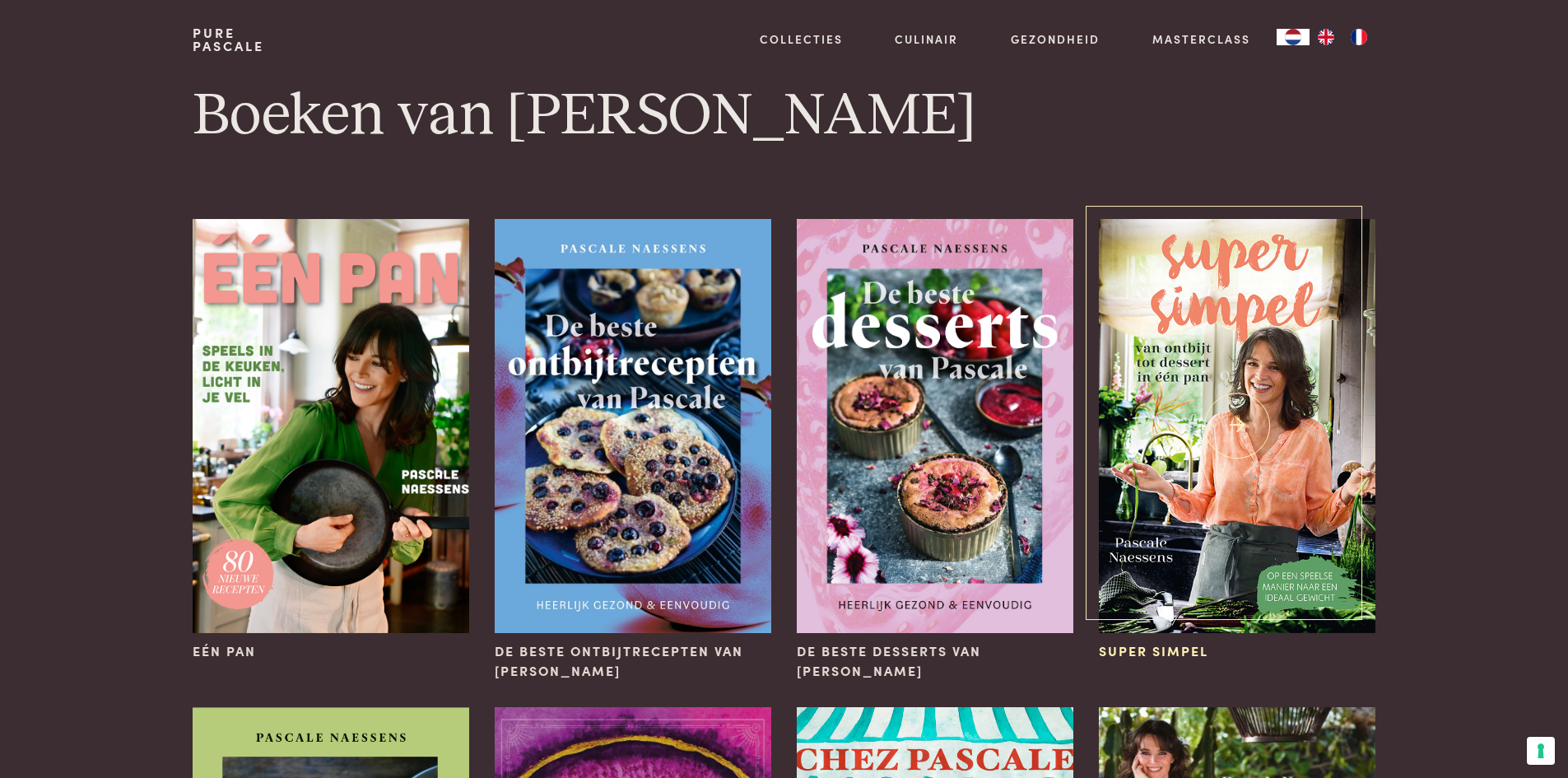
click at [1137, 387] on img at bounding box center [1236, 426] width 275 height 414
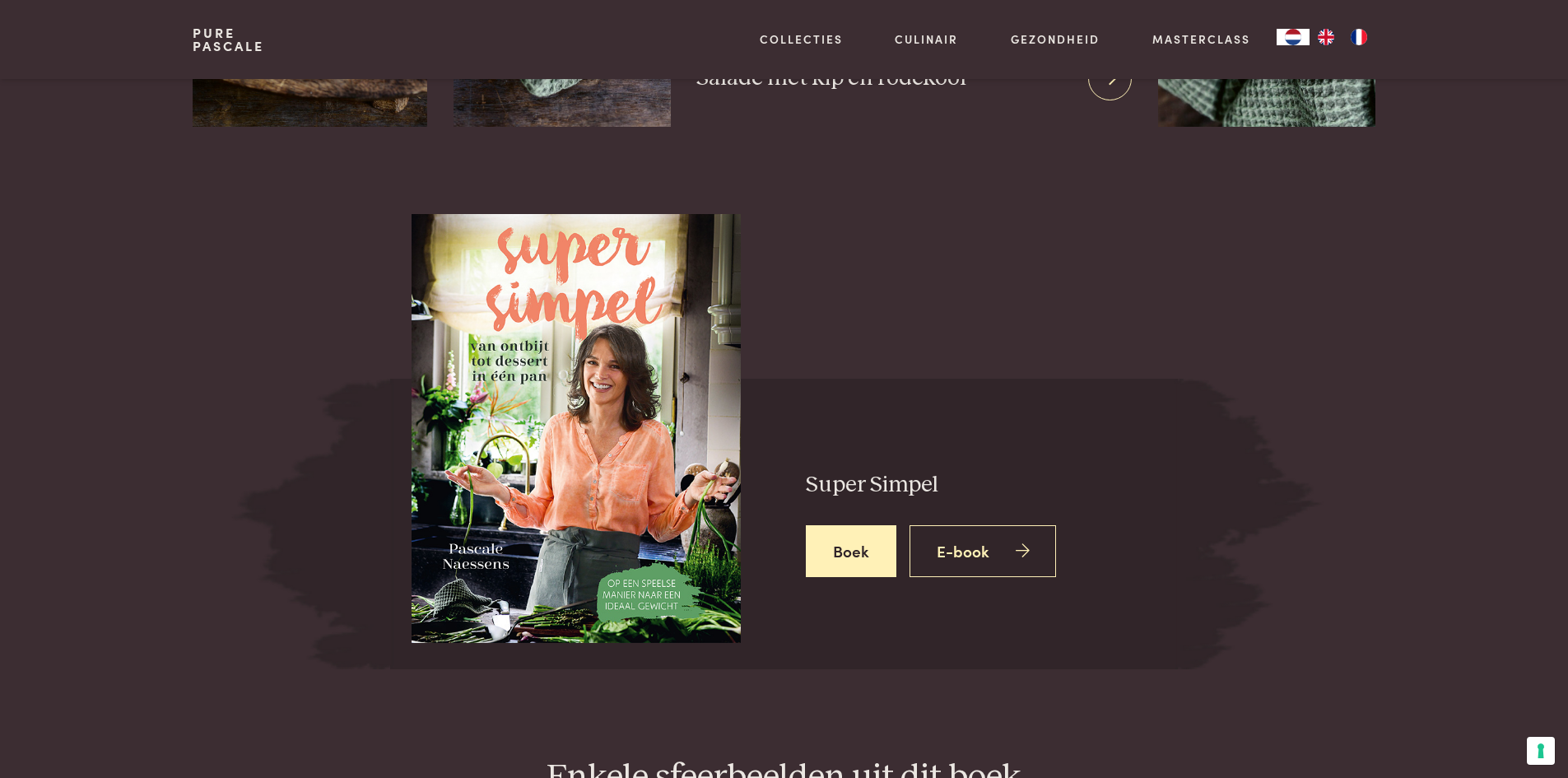
scroll to position [2470, 0]
